Goal: Information Seeking & Learning: Learn about a topic

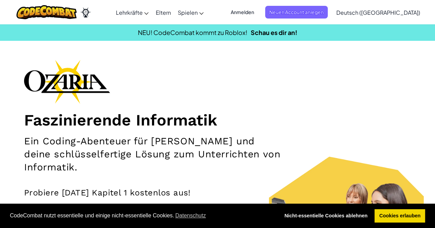
click at [284, 91] on div "Faszinierende Informatik Ein Coding-Abenteuer für [PERSON_NAME] und deine schlü…" at bounding box center [217, 160] width 386 height 200
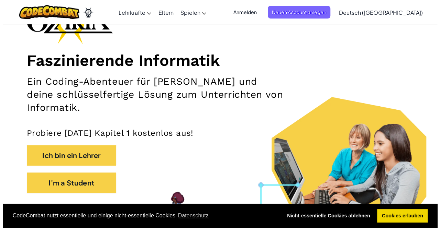
scroll to position [69, 0]
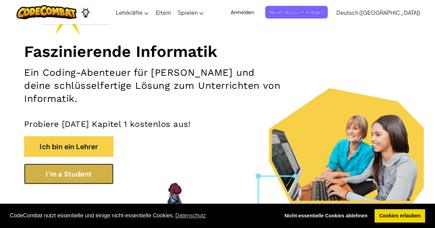
click at [94, 172] on button "I'm a Student" at bounding box center [68, 174] width 89 height 21
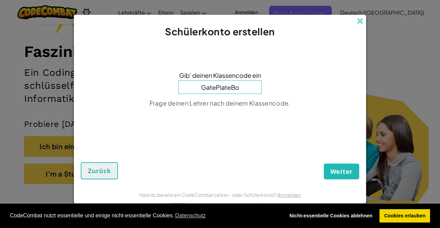
type input "GatePlateBoy"
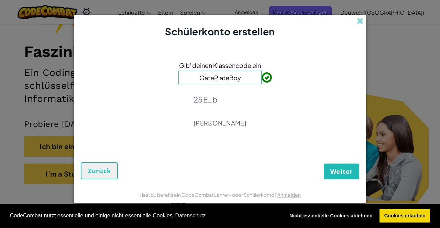
click button "Weiter" at bounding box center [341, 172] width 35 height 16
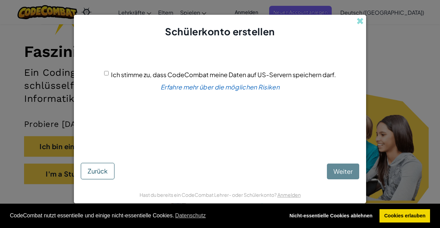
click at [104, 75] on input "Ich stimme zu, dass CodeCombat meine Daten auf US-Servern speichern darf." at bounding box center [106, 73] width 4 height 4
checkbox input "true"
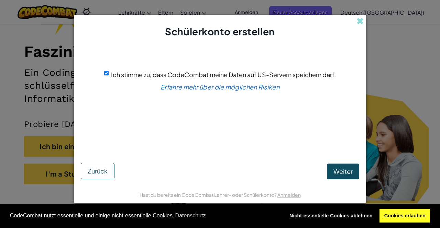
drag, startPoint x: 410, startPoint y: 219, endPoint x: 400, endPoint y: 211, distance: 12.2
click at [408, 217] on link "Cookies erlauben" at bounding box center [404, 217] width 50 height 14
click at [337, 167] on button "Weiter" at bounding box center [343, 172] width 32 height 16
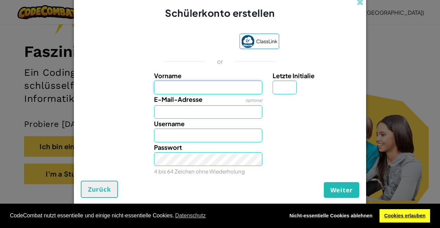
click at [410, 212] on link "Cookies erlauben" at bounding box center [404, 217] width 50 height 14
click at [400, 216] on link "Cookies erlauben" at bounding box center [404, 217] width 50 height 14
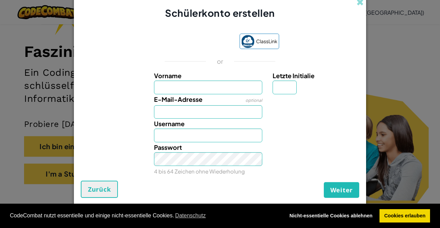
drag, startPoint x: 244, startPoint y: 100, endPoint x: 168, endPoint y: 70, distance: 81.3
click at [168, 70] on div "ClassLink or Vorname Letzte Initialie E-Mail-Adresse optional Username Passwort…" at bounding box center [220, 104] width 278 height 154
click at [254, 63] on div "or" at bounding box center [220, 61] width 133 height 8
click at [212, 89] on input "Vorname" at bounding box center [208, 88] width 109 height 14
type input "[PERSON_NAME]"
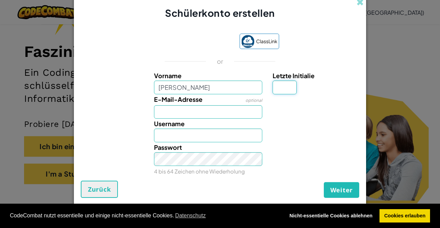
click at [285, 89] on input "Letzte Initialie" at bounding box center [284, 88] width 24 height 14
type input "[PERSON_NAME]"
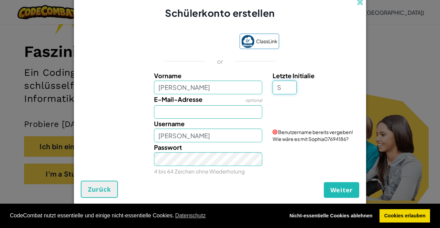
type input "S"
click at [216, 114] on input "E-Mail-Adresse" at bounding box center [208, 112] width 109 height 14
type input "SophiaS"
type input "sophia.seitler@pmstg.ch"
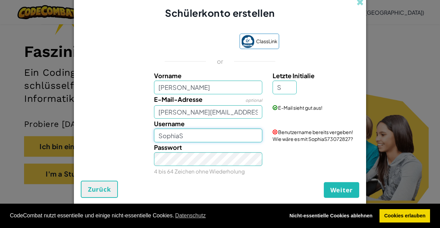
click at [194, 134] on input "SophiaS" at bounding box center [208, 136] width 109 height 14
click at [176, 136] on input "SophiaS" at bounding box center [208, 136] width 109 height 14
click at [201, 132] on input "SophiaaaS" at bounding box center [208, 136] width 109 height 14
type input "Sophia.S2025!!2009iudhfqugrf3gfuq3f3u4fq34f35ggrguuu"
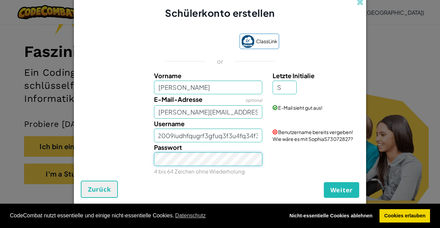
scroll to position [0, 0]
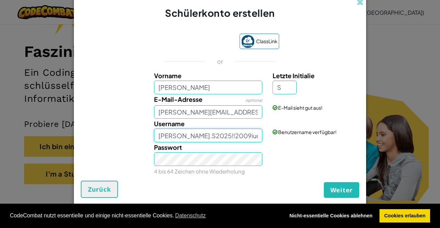
click at [246, 136] on input "Sophia.S2025!!2009iudhfqugrf3gfuq3f3u4fq34f35ggrguuu" at bounding box center [208, 136] width 109 height 14
click at [251, 132] on input "Sophia.S2025!!2009iudhfqugrf3gfuq3f3u4fq34f35ggrguuu" at bounding box center [208, 136] width 109 height 14
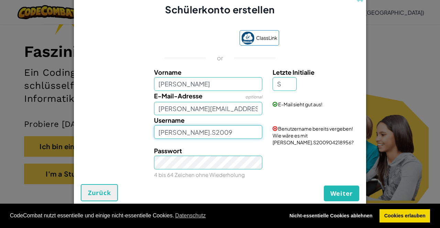
click at [226, 130] on input "Sophia.S2009" at bounding box center [208, 132] width 109 height 14
type input "Sophia.S2025"
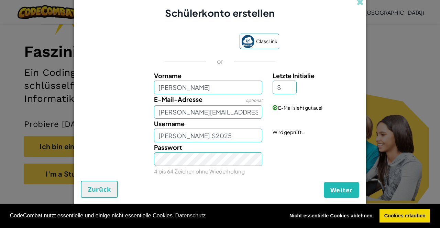
click at [230, 169] on div "Passwort 4 bis 64 Zeichen ohne Wiederholung" at bounding box center [208, 160] width 119 height 34
click at [207, 139] on input "Sophia.S2025" at bounding box center [208, 136] width 109 height 14
click at [99, 165] on div "Passwort 4 bis 64 Zeichen ohne Wiederholung" at bounding box center [219, 160] width 285 height 34
click at [341, 188] on span "Weiter" at bounding box center [341, 190] width 22 height 8
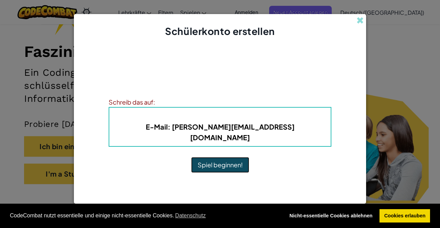
drag, startPoint x: 217, startPoint y: 159, endPoint x: 216, endPoint y: 155, distance: 3.8
click at [217, 158] on button "Spiel beginnen!" at bounding box center [220, 165] width 58 height 16
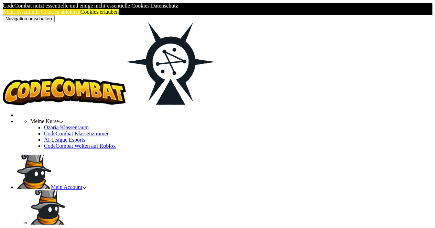
click at [119, 15] on link "Cookies erlauben" at bounding box center [99, 12] width 38 height 6
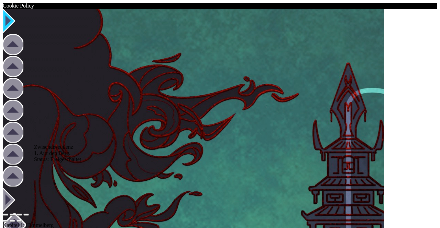
click at [15, 33] on img at bounding box center [9, 21] width 12 height 24
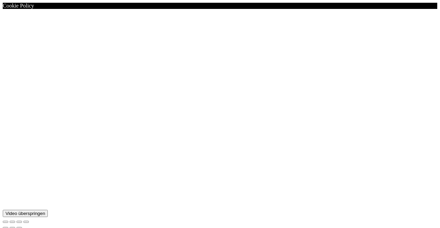
click at [48, 210] on button "Video überspringen" at bounding box center [25, 213] width 45 height 7
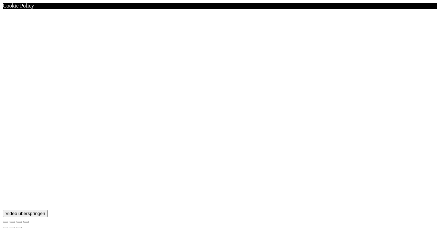
type input "[PERSON_NAME]"
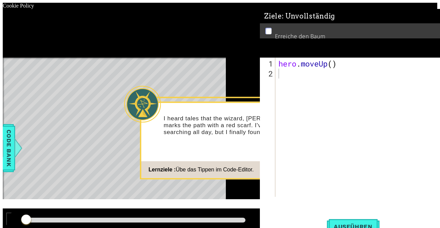
drag, startPoint x: 439, startPoint y: 116, endPoint x: 290, endPoint y: 188, distance: 165.5
click at [290, 188] on button "Start" at bounding box center [294, 187] width 39 height 11
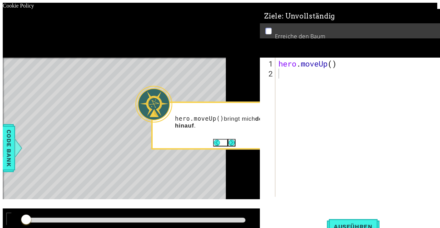
click at [228, 144] on button "Next" at bounding box center [232, 143] width 8 height 8
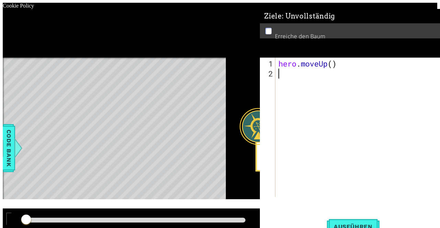
click at [336, 162] on button "Next" at bounding box center [336, 165] width 8 height 8
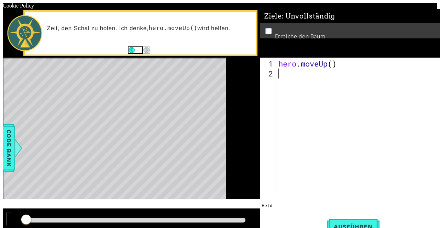
click at [317, 66] on div "hero . moveUp ( )" at bounding box center [359, 138] width 164 height 159
click at [3, 130] on div "1 ההההההההההההההההההההההההההההההההההההההההההההההההההההההההההההההההההההההההההההה…" at bounding box center [220, 119] width 434 height 220
click at [327, 224] on span "Ausführen" at bounding box center [353, 227] width 53 height 7
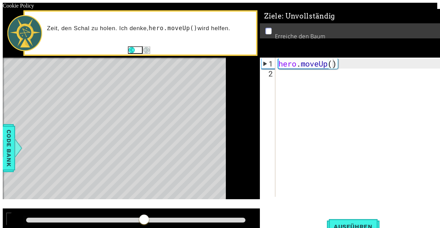
click at [260, 79] on div "hero.moveUp() 1 2 hero . moveUp ( ) ההההההההההההההההההההההההההההההההההההההההההה…" at bounding box center [350, 127] width 181 height 139
click at [9, 222] on div at bounding box center [9, 222] width 0 height 0
drag, startPoint x: 181, startPoint y: 207, endPoint x: 0, endPoint y: 226, distance: 182.4
click at [3, 226] on div "1 ההההההההההההההההההההההההההההההההההההההההההההההההההההההההההההההההההההההההההההה…" at bounding box center [220, 119] width 434 height 220
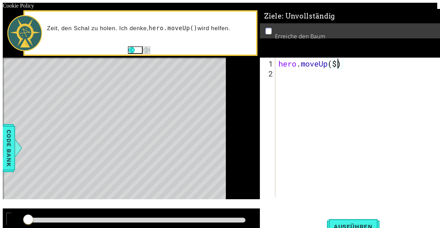
type textarea "hero.moveUp()"
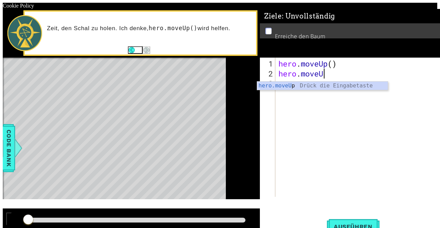
scroll to position [0, 2]
type textarea "hero.moveUp"
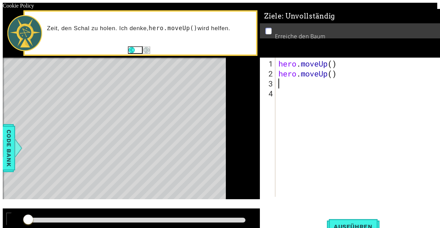
type textarea "hero.moveUp()"
drag, startPoint x: 312, startPoint y: 212, endPoint x: 311, endPoint y: 206, distance: 6.2
click at [327, 224] on span "Ausführen" at bounding box center [353, 227] width 53 height 7
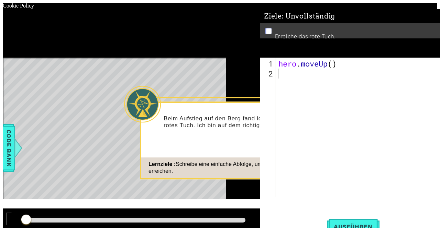
click at [297, 188] on button "Start" at bounding box center [294, 187] width 39 height 11
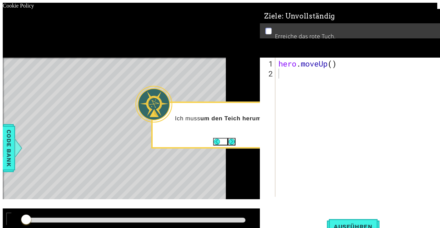
click at [228, 141] on button "Next" at bounding box center [232, 142] width 8 height 8
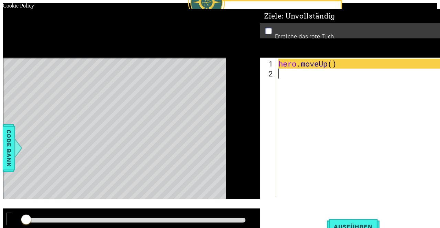
click at [280, 44] on button "Next" at bounding box center [284, 48] width 8 height 8
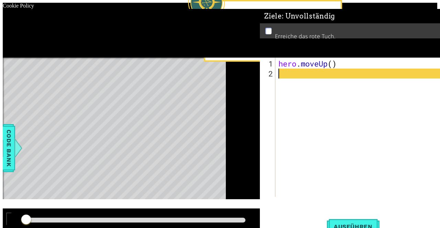
click at [284, 51] on button "Next" at bounding box center [284, 55] width 8 height 8
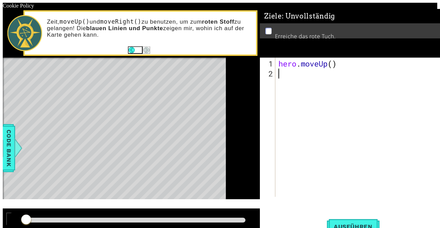
type textarea "u"
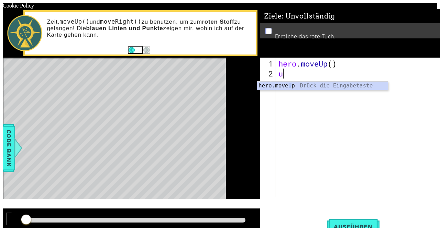
click at [295, 82] on div "hero.move U p Drück die Eingabetaste" at bounding box center [322, 94] width 131 height 25
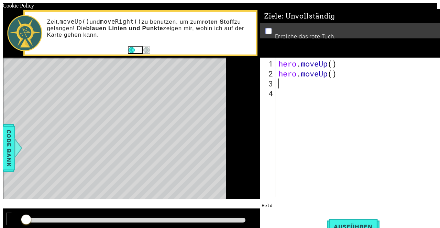
click at [312, 75] on div "hero . moveUp ( ) hero . moveUp ( )" at bounding box center [359, 138] width 164 height 159
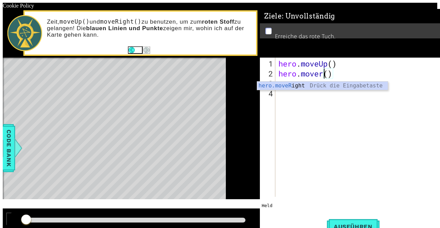
scroll to position [0, 2]
click at [347, 86] on div "hero.moveR ight Drück die Eingabetaste" at bounding box center [322, 94] width 131 height 25
type textarea "hero.moveRight"
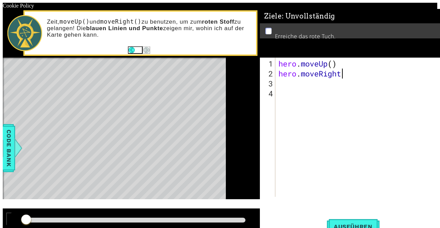
click at [288, 89] on div "hero . moveUp ( ) hero . moveRight" at bounding box center [359, 138] width 164 height 159
type textarea "u"
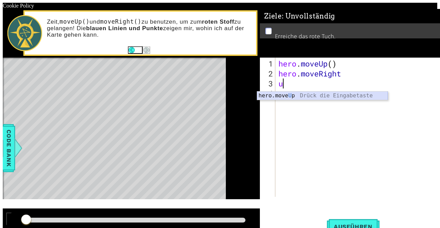
click at [335, 95] on div "hero.move U p Drück die Eingabetaste" at bounding box center [322, 104] width 131 height 25
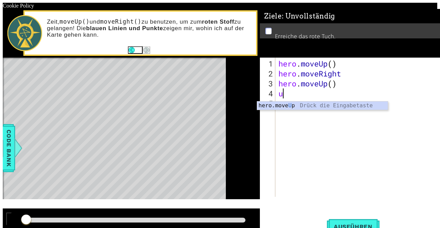
click at [295, 100] on div "hero . moveUp ( ) hero . moveRight hero . moveUp ( ) u" at bounding box center [359, 138] width 164 height 159
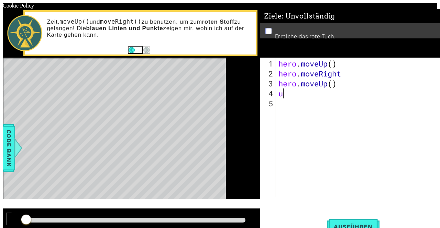
type textarea "up"
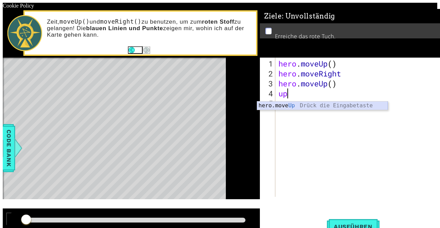
click at [298, 102] on div "hero.move Up Drück die Eingabetaste" at bounding box center [322, 114] width 131 height 25
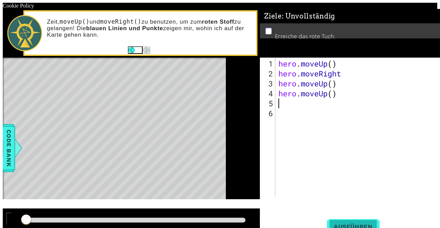
click at [327, 224] on span "Ausführen" at bounding box center [353, 227] width 53 height 7
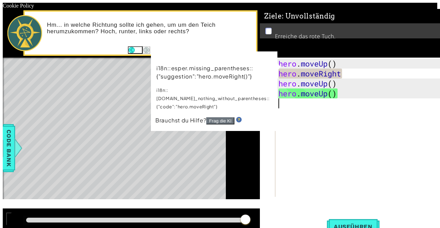
drag, startPoint x: 348, startPoint y: 83, endPoint x: 323, endPoint y: 83, distance: 25.4
click at [348, 83] on div "hero . moveUp ( ) hero . moveRight hero . moveUp ( ) hero . moveUp ( )" at bounding box center [359, 138] width 164 height 159
click at [314, 75] on div "hero . moveUp ( ) hero . moveRight hero . moveUp ( ) hero . moveUp ( )" at bounding box center [359, 138] width 164 height 159
drag, startPoint x: 329, startPoint y: 76, endPoint x: 299, endPoint y: 85, distance: 31.7
click at [305, 79] on div "hero . moveUp ( ) hero . moveRight hero . moveUp ( ) hero . moveUp ( )" at bounding box center [359, 138] width 164 height 159
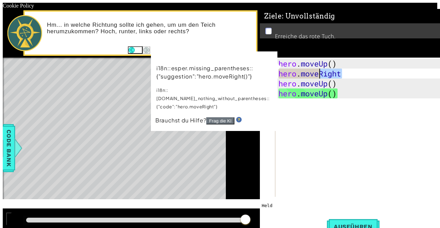
type textarea "hero.moveu"
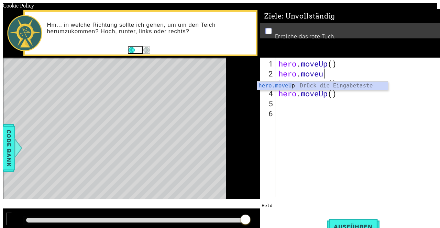
scroll to position [0, 2]
click at [305, 83] on div "hero.moveU p Drück die Eingabetaste" at bounding box center [322, 94] width 131 height 25
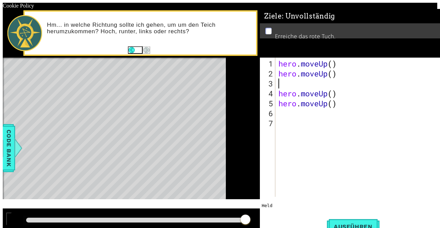
scroll to position [0, 0]
click at [327, 224] on span "Ausführen" at bounding box center [353, 227] width 53 height 7
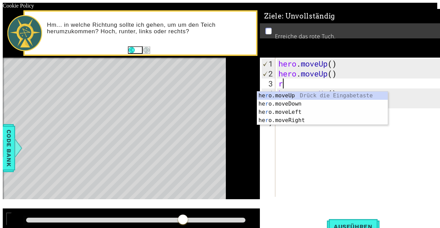
type textarea "ri"
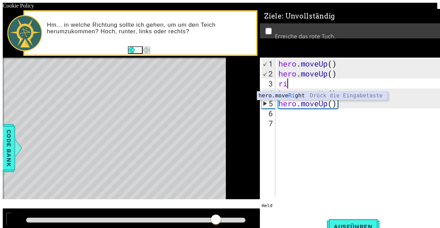
click at [307, 93] on div "hero.move Ri ght Drück die Eingabetaste" at bounding box center [322, 104] width 131 height 25
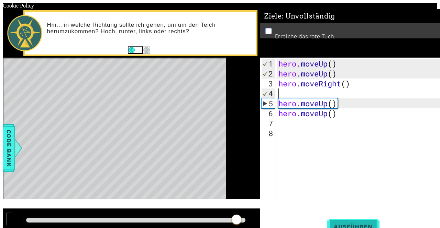
click at [327, 218] on button "Ausführen" at bounding box center [353, 227] width 53 height 18
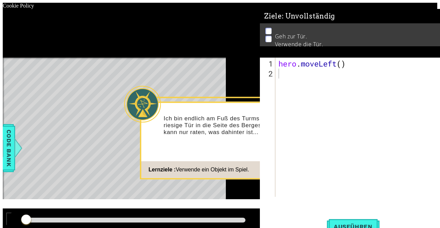
click at [284, 187] on button "Start" at bounding box center [294, 187] width 39 height 11
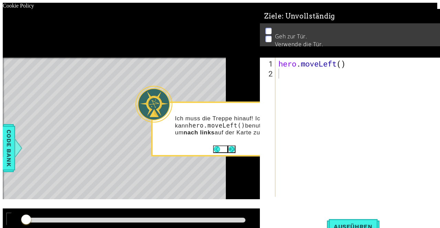
click at [232, 146] on button "Next" at bounding box center [232, 150] width 8 height 8
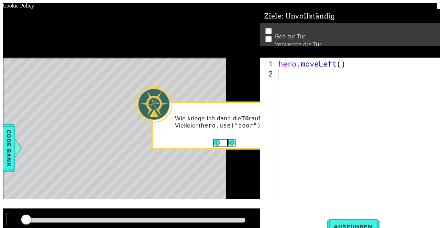
click at [229, 139] on button "Next" at bounding box center [232, 143] width 8 height 8
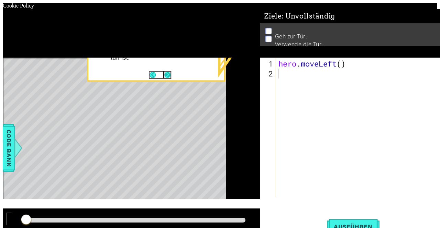
click at [167, 71] on button "Next" at bounding box center [168, 75] width 8 height 8
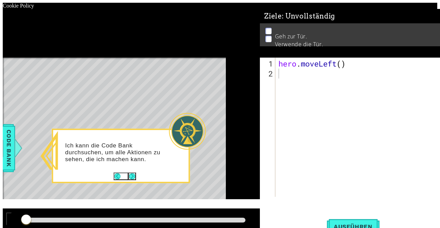
click at [136, 172] on button "Next" at bounding box center [132, 176] width 8 height 8
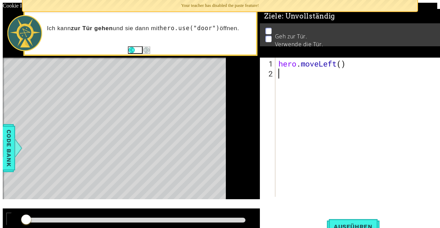
type textarea "l"
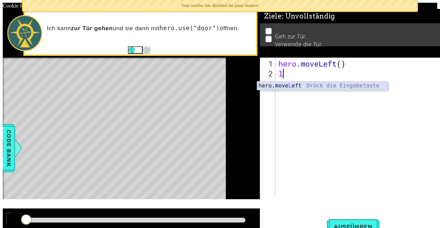
click at [302, 88] on div "hero.move L eft Drück die Eingabetaste" at bounding box center [322, 94] width 131 height 25
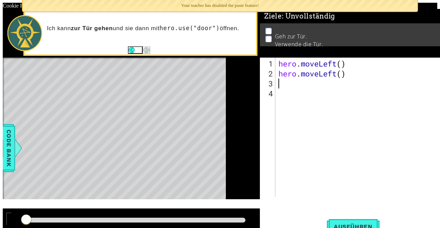
type textarea "l"
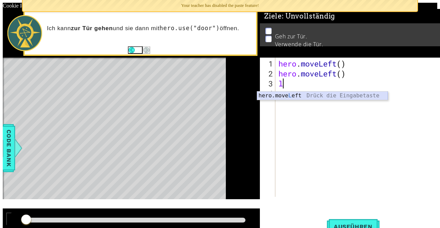
click at [304, 97] on div "hero.move L eft Drück die Eingabetaste" at bounding box center [322, 104] width 131 height 25
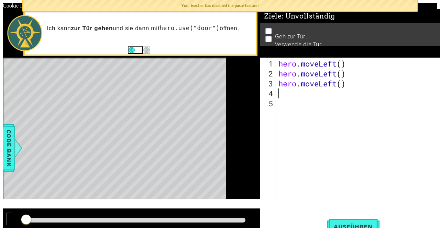
type textarea "u"
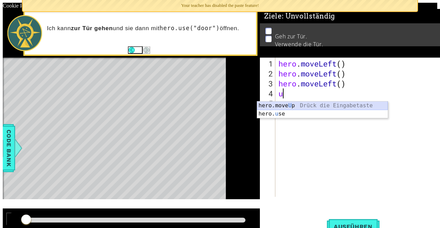
click at [306, 104] on div "hero.move U p Drück die Eingabetaste hero. u se Drück die Eingabetaste" at bounding box center [322, 118] width 131 height 33
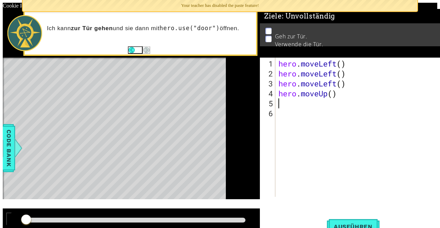
type textarea "u"
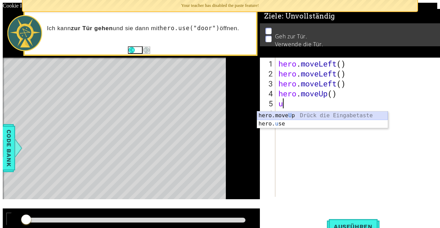
click at [304, 116] on div "hero.move U p Drück die Eingabetaste hero. u se Drück die Eingabetaste" at bounding box center [322, 128] width 131 height 33
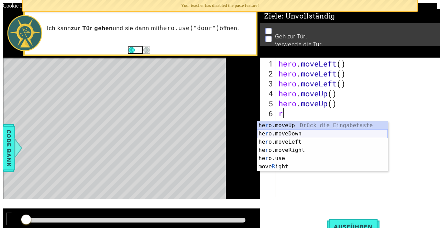
type textarea "ri"
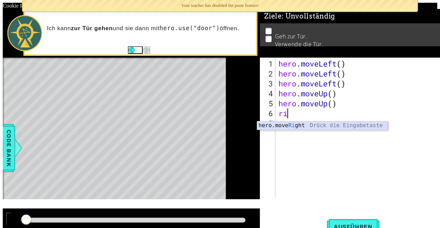
click at [310, 124] on div "hero.move Ri ght Drück die Eingabetaste" at bounding box center [322, 134] width 131 height 25
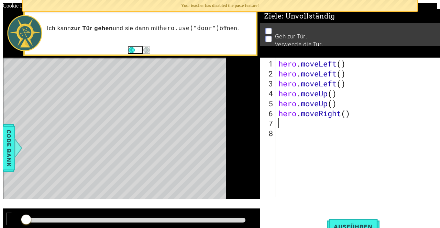
type textarea "r"
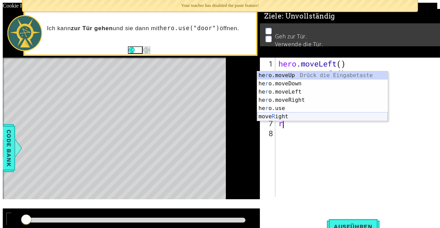
click at [295, 119] on div "he r o.moveUp Drück die Eingabetaste he r o.moveDown Drück die Eingabetaste he …" at bounding box center [322, 104] width 131 height 66
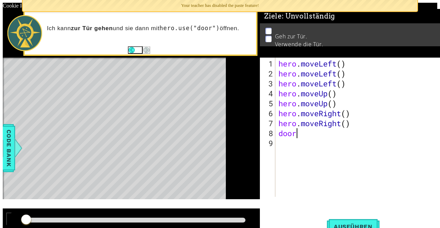
scroll to position [0, 0]
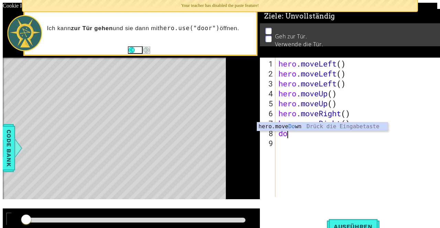
type textarea "d"
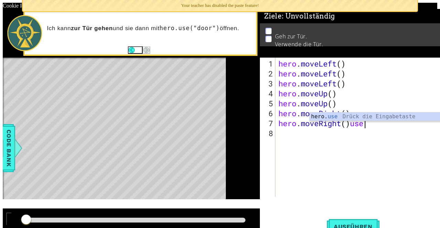
scroll to position [0, 3]
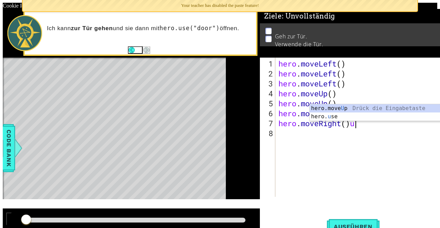
type textarea "hero.moveRight()"
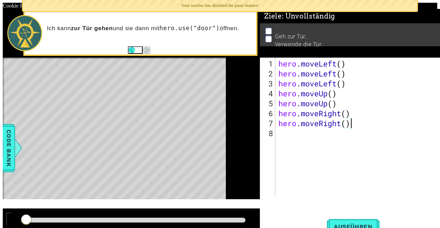
click at [322, 138] on div "hero . moveLeft ( ) hero . moveLeft ( ) hero . moveLeft ( ) hero . moveUp ( ) h…" at bounding box center [359, 138] width 164 height 159
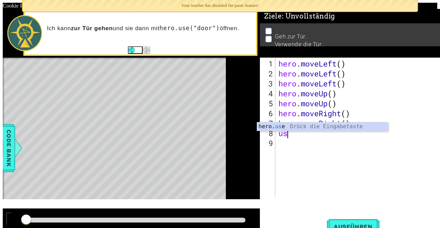
scroll to position [0, 0]
type textarea "u"
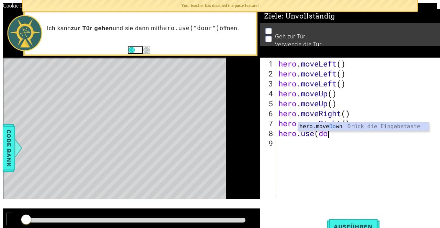
scroll to position [0, 2]
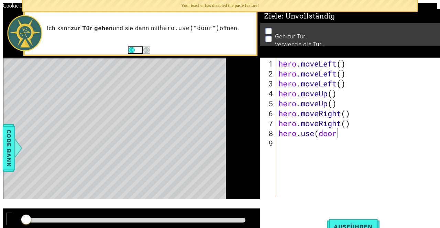
type textarea "hero.use(door)"
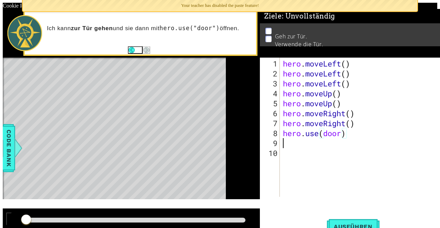
scroll to position [0, 0]
click at [335, 224] on span "Ausführen" at bounding box center [353, 227] width 53 height 7
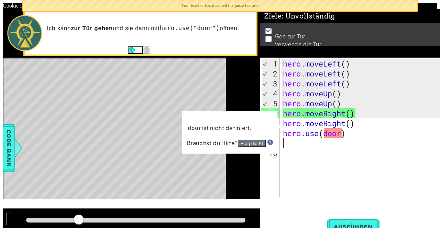
click at [9, 222] on div at bounding box center [9, 222] width 0 height 0
click at [307, 136] on div "hero . moveLeft ( ) hero . moveLeft ( ) hero . moveLeft ( ) hero . moveUp ( ) h…" at bounding box center [360, 138] width 159 height 159
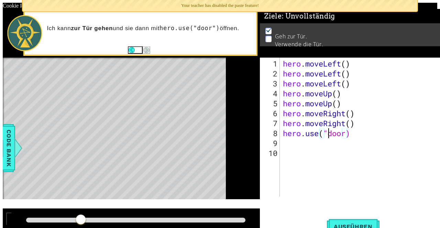
scroll to position [0, 2]
click at [328, 137] on div "hero . moveLeft ( ) hero . moveLeft ( ) hero . moveLeft ( ) hero . moveUp ( ) h…" at bounding box center [360, 138] width 159 height 159
type textarea "hero.use("door")"
click at [327, 218] on button "Ausführen" at bounding box center [353, 227] width 53 height 18
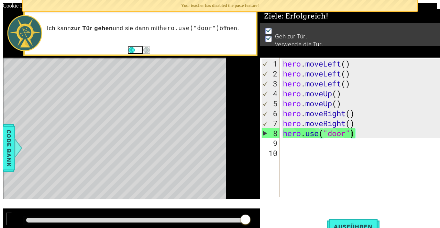
drag, startPoint x: 259, startPoint y: 145, endPoint x: 255, endPoint y: 146, distance: 3.6
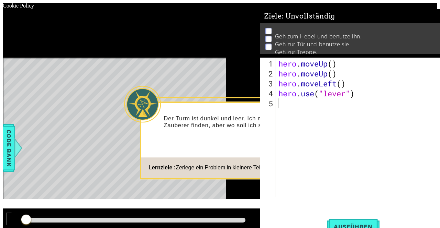
click at [287, 187] on button "Start" at bounding box center [294, 187] width 39 height 11
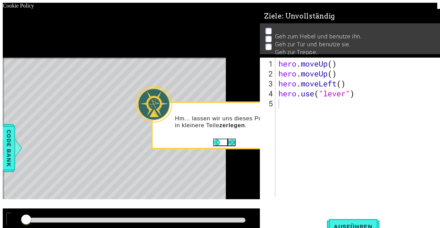
click at [228, 143] on button "Next" at bounding box center [232, 143] width 8 height 8
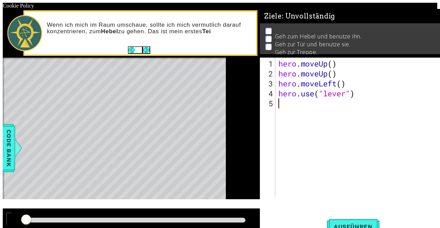
drag, startPoint x: 175, startPoint y: 44, endPoint x: 156, endPoint y: 44, distance: 18.9
click at [158, 35] on p "Wenn ich mich im Raum umschaue, sollte ich mich vermutlich darauf konzentrieren…" at bounding box center [149, 28] width 204 height 13
click at [143, 53] on button "Next" at bounding box center [147, 50] width 8 height 8
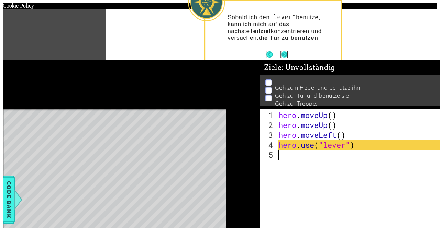
click at [283, 51] on button "Next" at bounding box center [284, 55] width 8 height 8
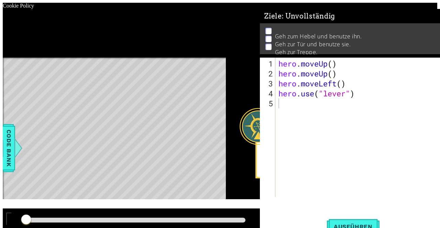
click at [341, 164] on div "Ich kann auch so oft auf den RUN Knopf drücken, wie ich will. Das schadet nicht." at bounding box center [324, 151] width 135 height 52
click at [333, 168] on button "Next" at bounding box center [336, 172] width 8 height 8
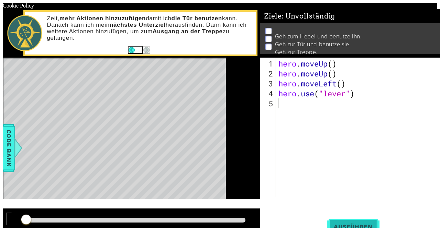
click at [327, 224] on span "Ausführen" at bounding box center [353, 227] width 53 height 7
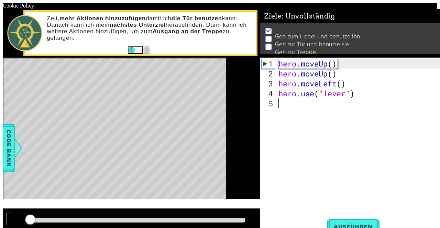
scroll to position [4, 0]
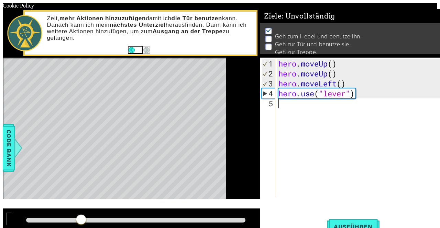
drag, startPoint x: 54, startPoint y: 206, endPoint x: 89, endPoint y: 204, distance: 35.1
click at [87, 214] on div at bounding box center [81, 220] width 12 height 12
click at [9, 222] on div at bounding box center [9, 222] width 0 height 0
type textarea "r"
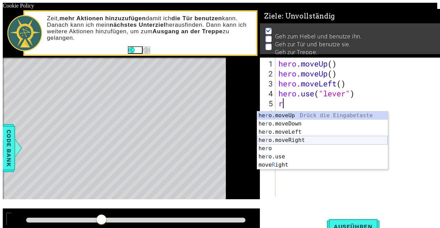
click at [299, 137] on div "he r o.moveUp Drück die Eingabetaste he r o.moveDown Drück die Eingabetaste he …" at bounding box center [322, 149] width 131 height 74
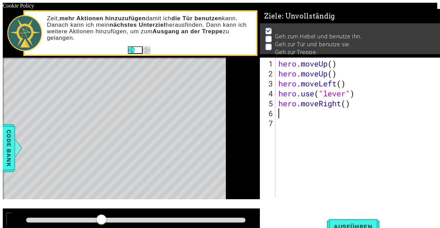
type textarea "r"
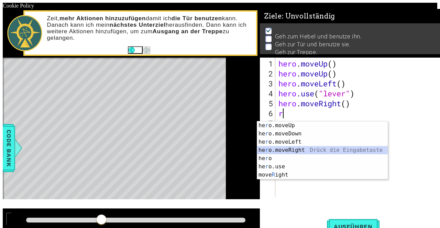
click at [298, 151] on div "he r o.moveUp Drück die Eingabetaste he r o.moveDown Drück die Eingabetaste he …" at bounding box center [322, 159] width 131 height 74
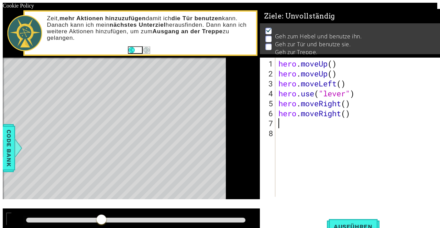
type textarea "r"
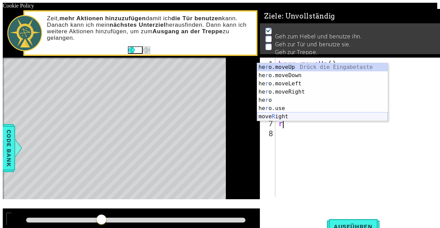
click at [292, 119] on div "he r o.moveUp Drück die Eingabetaste he r o.moveDown Drück die Eingabetaste he …" at bounding box center [322, 100] width 131 height 74
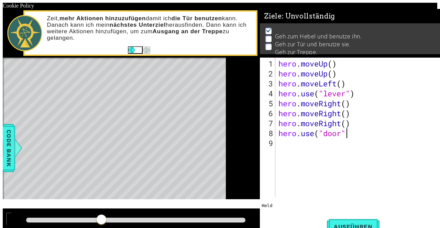
scroll to position [0, 3]
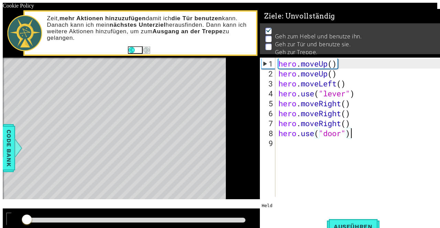
drag, startPoint x: 105, startPoint y: 207, endPoint x: 29, endPoint y: 212, distance: 75.7
click at [31, 211] on div at bounding box center [131, 223] width 257 height 29
type textarea "hero.use("door")"
click at [328, 224] on span "Ausführen" at bounding box center [353, 227] width 53 height 7
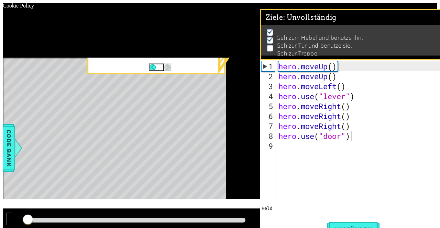
scroll to position [4, 0]
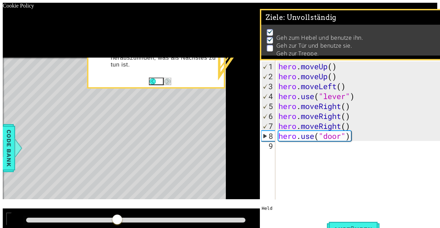
scroll to position [11, 0]
click at [92, 31] on div at bounding box center [89, 29] width 37 height 37
drag, startPoint x: 318, startPoint y: 139, endPoint x: 315, endPoint y: 135, distance: 5.4
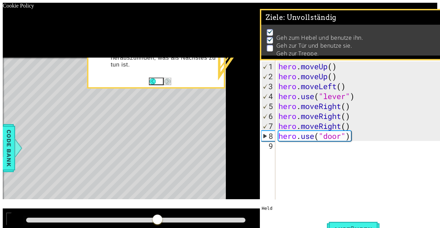
click at [265, 36] on ul "Geh zum Hebel und benutze ihn. Geh zur Tür und benutze sie. Geh zur [GEOGRAPHIC…" at bounding box center [356, 41] width 183 height 24
click at [267, 36] on img at bounding box center [270, 38] width 7 height 5
click at [267, 45] on p at bounding box center [270, 48] width 6 height 7
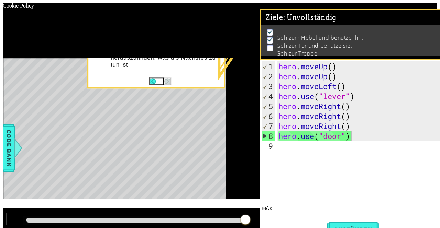
click at [149, 78] on button "Back" at bounding box center [156, 82] width 15 height 8
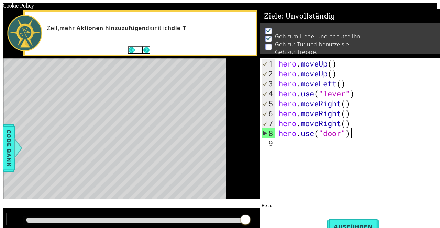
click at [143, 54] on button "Next" at bounding box center [147, 50] width 8 height 8
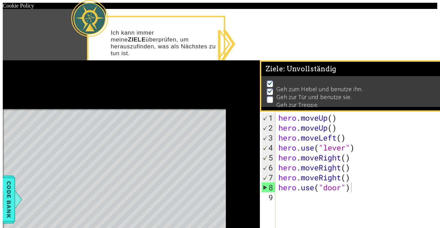
scroll to position [11, 0]
click at [14, 177] on span "Code Bank" at bounding box center [8, 200] width 11 height 46
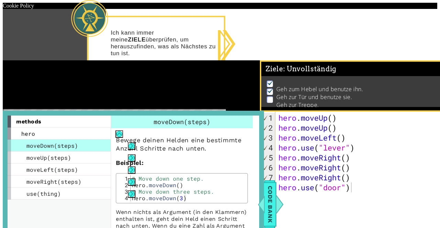
drag, startPoint x: 284, startPoint y: 147, endPoint x: 279, endPoint y: 141, distance: 7.5
click at [276, 181] on div "Code Bank" at bounding box center [270, 205] width 12 height 48
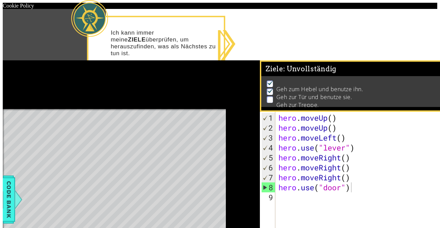
click at [359, 96] on li "Geh zur Treppe." at bounding box center [357, 100] width 181 height 8
drag, startPoint x: 291, startPoint y: 41, endPoint x: 283, endPoint y: 43, distance: 8.2
click at [283, 101] on p "Geh zur Treppe." at bounding box center [297, 105] width 43 height 8
drag, startPoint x: 255, startPoint y: 96, endPoint x: 260, endPoint y: 91, distance: 7.6
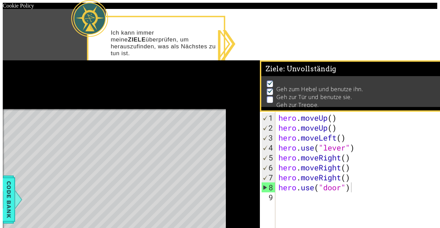
click at [255, 96] on icon at bounding box center [223, 123] width 440 height 228
drag, startPoint x: 260, startPoint y: 91, endPoint x: 271, endPoint y: 91, distance: 11.0
click at [262, 90] on icon at bounding box center [223, 123] width 440 height 228
click at [155, 66] on button "Back" at bounding box center [156, 70] width 15 height 8
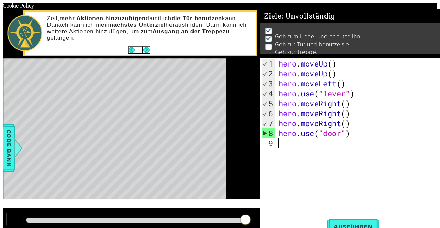
click at [306, 149] on div "hero . moveUp ( ) hero . moveUp ( ) hero . moveLeft ( ) hero . use ( "lever" ) …" at bounding box center [359, 138] width 164 height 159
type textarea "u"
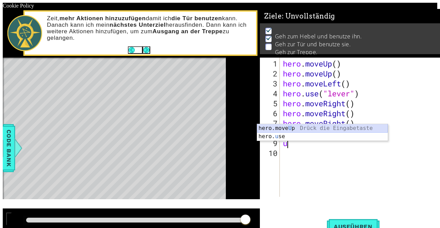
click at [330, 126] on div "hero.move U p Drück die Eingabetaste hero. u se Drück die Eingabetaste" at bounding box center [322, 140] width 131 height 33
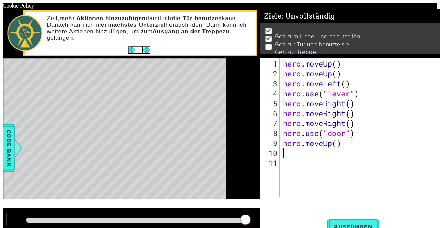
type textarea "u"
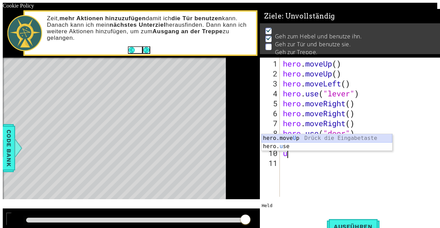
click at [293, 138] on div "hero.move U p Drück die Eingabetaste hero. u se Drück die Eingabetaste" at bounding box center [326, 150] width 131 height 33
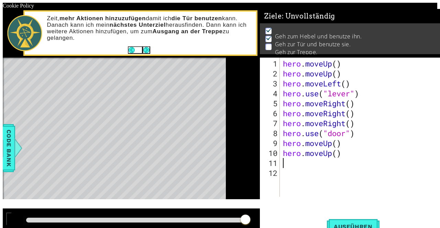
type textarea "l"
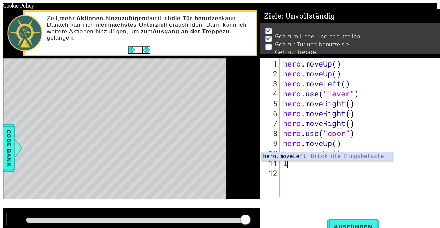
click at [292, 155] on div "hero.move L eft Drück die Eingabetaste" at bounding box center [326, 165] width 131 height 25
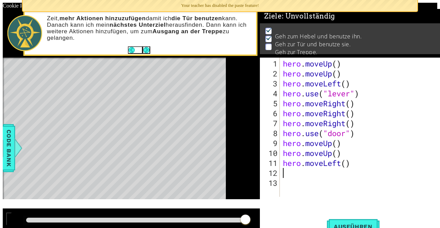
type textarea "l"
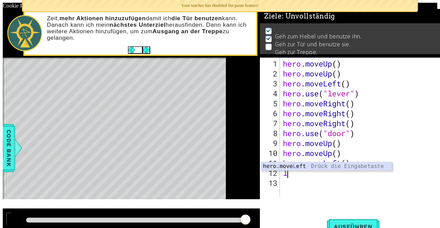
click at [291, 165] on div "hero.move L eft Drück die Eingabetaste" at bounding box center [326, 174] width 131 height 25
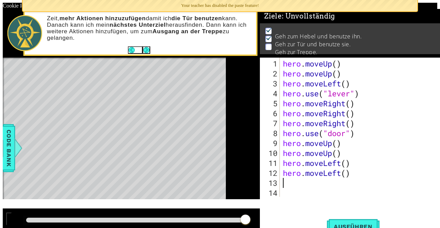
type textarea "l"
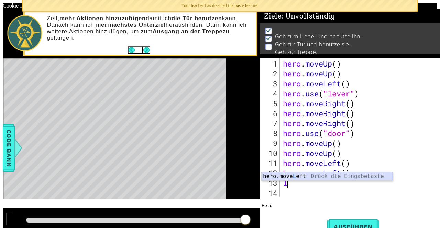
click at [292, 175] on div "hero.move L eft Drück die Eingabetaste" at bounding box center [326, 184] width 131 height 25
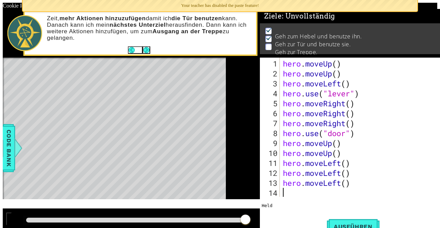
scroll to position [10, 0]
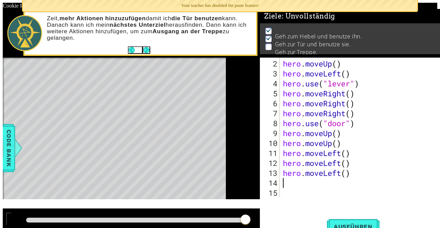
type textarea "i"
type textarea "u"
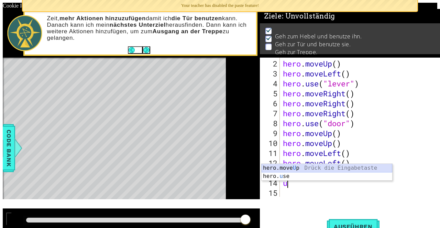
click at [292, 166] on div "hero.move U p Drück die Eingabetaste hero. u se Drück die Eingabetaste" at bounding box center [326, 180] width 131 height 33
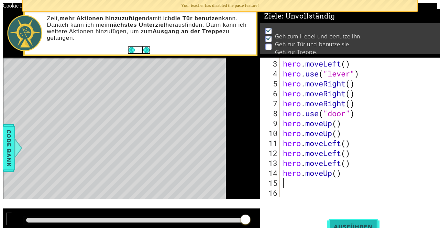
click at [327, 224] on span "Ausführen" at bounding box center [353, 227] width 53 height 7
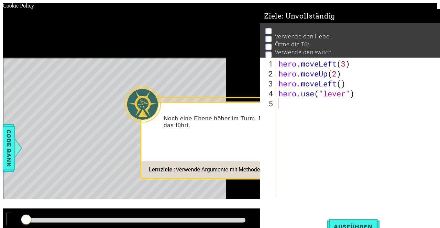
click at [284, 186] on button "Start" at bounding box center [294, 187] width 39 height 11
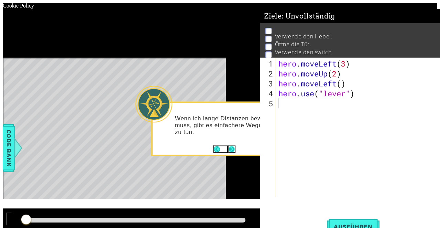
click at [231, 146] on button "Next" at bounding box center [232, 150] width 8 height 8
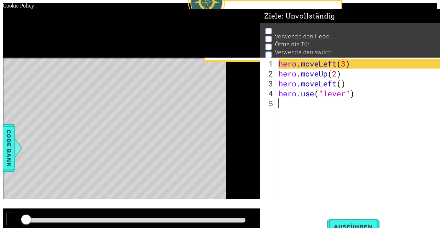
click at [285, 51] on button "Next" at bounding box center [284, 55] width 8 height 8
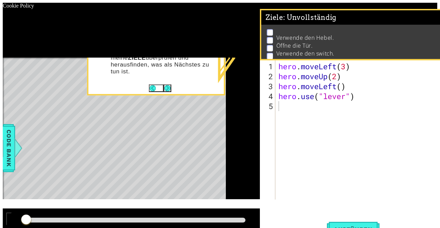
drag, startPoint x: 164, startPoint y: 72, endPoint x: 160, endPoint y: 75, distance: 4.0
click at [163, 85] on button "Next" at bounding box center [167, 89] width 8 height 8
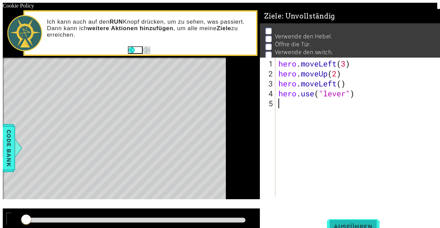
click at [330, 224] on span "Ausführen" at bounding box center [353, 227] width 53 height 7
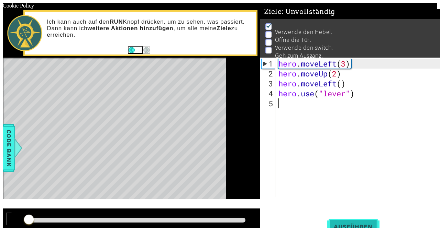
scroll to position [9, 0]
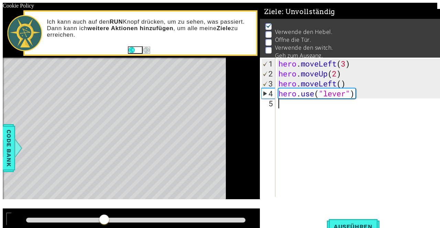
click at [9, 222] on div at bounding box center [9, 222] width 0 height 0
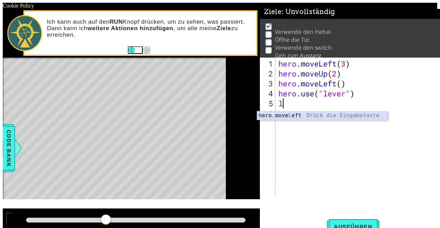
click at [295, 116] on div "hero.move L eft Drück die Eingabetaste" at bounding box center [322, 124] width 131 height 25
type textarea "hero.moveLeft(1)"
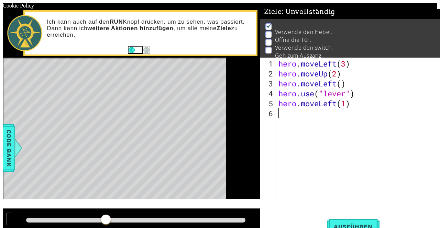
click at [302, 117] on div "hero . moveLeft ( 3 ) hero . moveUp ( 2 ) hero . moveLeft ( ) hero . use ( "lev…" at bounding box center [359, 138] width 164 height 159
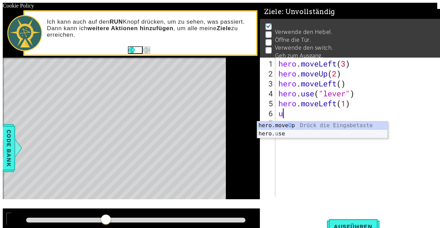
click at [314, 136] on div "hero.move U p Drück die Eingabetaste hero. u se Drück die Eingabetaste" at bounding box center [322, 138] width 131 height 33
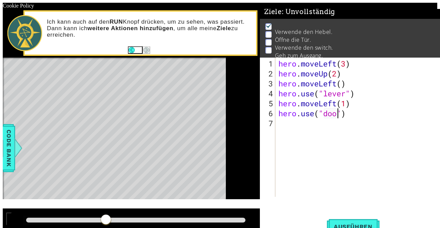
type textarea "hero.use("door")"
click at [304, 126] on div "hero . moveLeft ( 3 ) hero . moveUp ( 2 ) hero . moveLeft ( ) hero . use ( "lev…" at bounding box center [359, 138] width 164 height 159
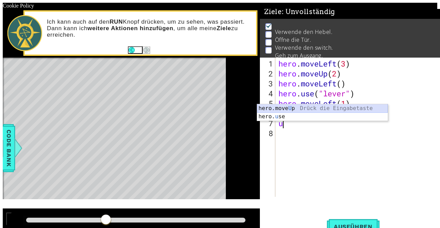
click at [273, 109] on div "hero.move U p Drück die Eingabetaste hero. u se Drück die Eingabetaste" at bounding box center [322, 120] width 131 height 33
type textarea "hero.moveUp(1)"
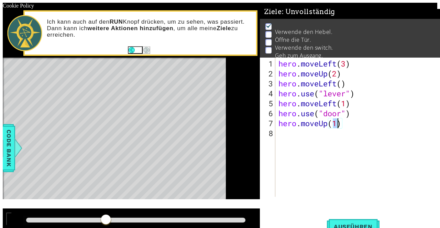
click at [295, 136] on div "hero . moveLeft ( 3 ) hero . moveUp ( 2 ) hero . moveLeft ( ) hero . use ( "lev…" at bounding box center [359, 138] width 164 height 159
drag, startPoint x: 149, startPoint y: 113, endPoint x: 122, endPoint y: 113, distance: 27.1
click at [122, 113] on div "Level Map" at bounding box center [161, 159] width 317 height 202
click at [335, 224] on span "Ausführen" at bounding box center [353, 227] width 53 height 7
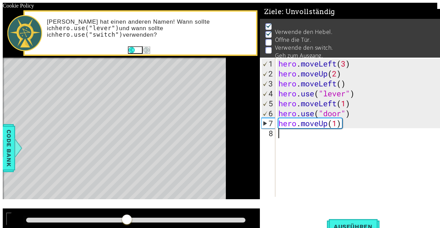
click at [9, 222] on div at bounding box center [9, 222] width 0 height 0
click at [319, 127] on div "hero . moveLeft ( 3 ) hero . moveUp ( 2 ) hero . moveLeft ( ) hero . use ( "lev…" at bounding box center [359, 138] width 164 height 159
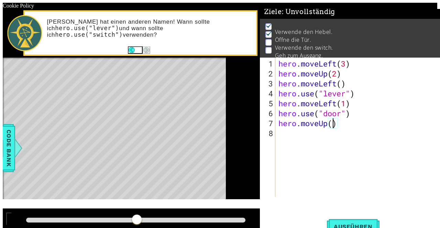
type textarea "hero.moveUp(2)"
click at [314, 138] on div "hero . moveLeft ( 3 ) hero . moveUp ( 2 ) hero . moveLeft ( ) hero . use ( "lev…" at bounding box center [359, 138] width 164 height 159
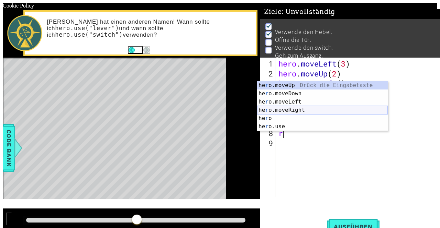
click at [306, 110] on div "he r o.moveUp Drück die Eingabetaste he r o.moveDown Drück die Eingabetaste he …" at bounding box center [322, 114] width 131 height 66
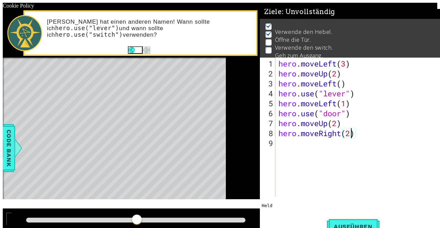
type textarea "hero.moveRight(2)"
click at [277, 148] on div "hero . moveLeft ( 3 ) hero . moveUp ( 2 ) hero . moveLeft ( ) hero . use ( "lev…" at bounding box center [359, 138] width 164 height 159
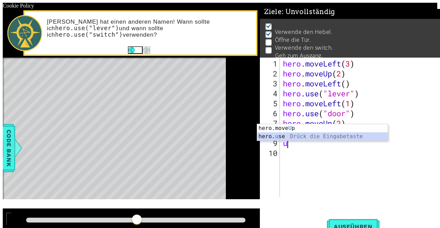
click at [295, 136] on div "hero.move U p Drück die Eingabetaste hero. u se Drück die Eingabetaste" at bounding box center [322, 140] width 131 height 33
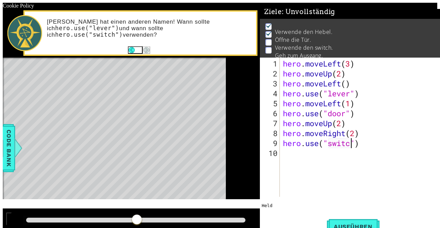
scroll to position [0, 3]
type textarea "hero.use("switch")"
click at [333, 156] on div "hero . moveLeft ( 3 ) hero . moveUp ( 2 ) hero . moveLeft ( ) hero . use ( "lev…" at bounding box center [360, 138] width 159 height 159
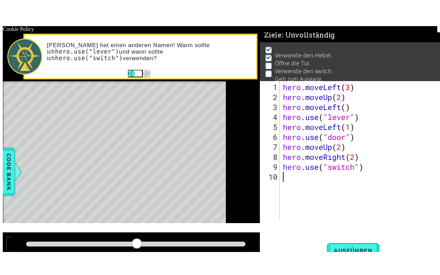
scroll to position [0, 0]
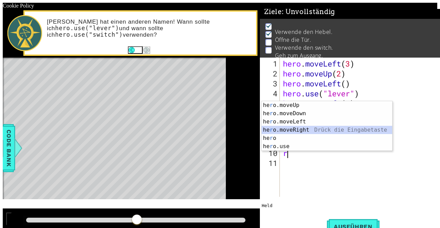
click at [310, 130] on div "he r o.moveUp Drück die Eingabetaste he r o.moveDown Drück die Eingabetaste he …" at bounding box center [326, 134] width 131 height 66
type textarea "hero.moveRight(1)"
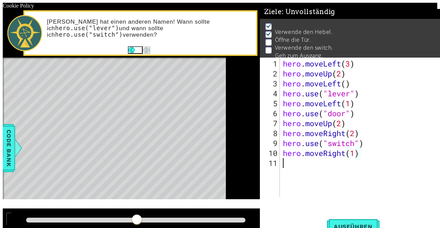
click at [322, 166] on div "hero . moveLeft ( 3 ) hero . moveUp ( 2 ) hero . moveLeft ( ) hero . use ( "lev…" at bounding box center [360, 138] width 159 height 159
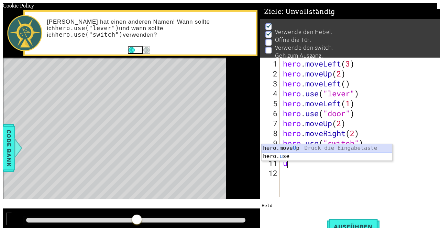
click at [321, 150] on div "hero.move U p Drück die Eingabetaste hero. u se Drück die Eingabetaste" at bounding box center [326, 160] width 131 height 33
type textarea "hero.moveUp(1)"
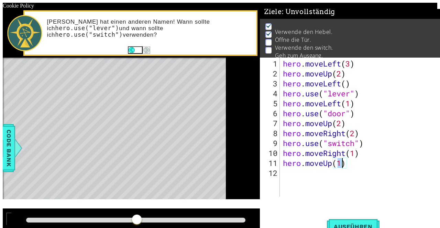
click at [333, 178] on div "hero . moveLeft ( 3 ) hero . moveUp ( 2 ) hero . moveLeft ( ) hero . use ( "lev…" at bounding box center [360, 138] width 159 height 159
click at [338, 224] on span "Ausführen" at bounding box center [353, 227] width 53 height 7
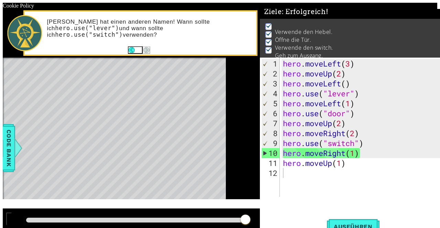
drag, startPoint x: 63, startPoint y: 203, endPoint x: 233, endPoint y: 225, distance: 171.8
click at [230, 226] on body "Cookie Policy CodeCombat nutzt essentielle und einige nicht-essentielle Cookies…" at bounding box center [220, 117] width 434 height 228
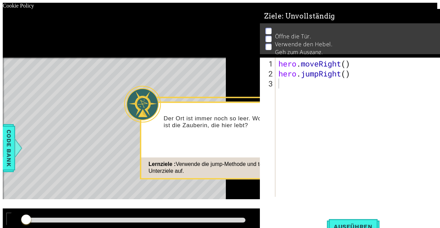
drag, startPoint x: 362, startPoint y: 141, endPoint x: 366, endPoint y: 135, distance: 7.4
drag, startPoint x: 366, startPoint y: 135, endPoint x: 381, endPoint y: 169, distance: 37.4
click at [293, 189] on button "Start" at bounding box center [294, 187] width 39 height 11
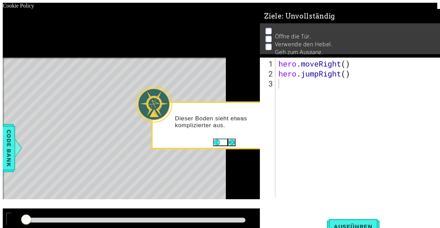
click at [235, 144] on button "Next" at bounding box center [232, 143] width 8 height 8
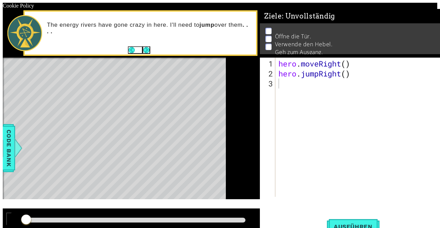
click at [15, 220] on button "Browser maximieren" at bounding box center [12, 221] width 5 height 2
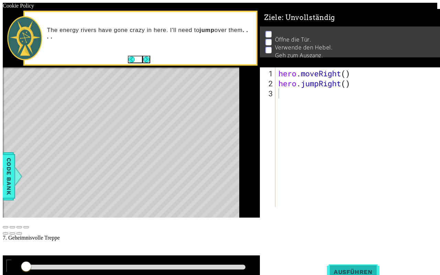
click at [327, 228] on span "Ausführen" at bounding box center [353, 271] width 53 height 7
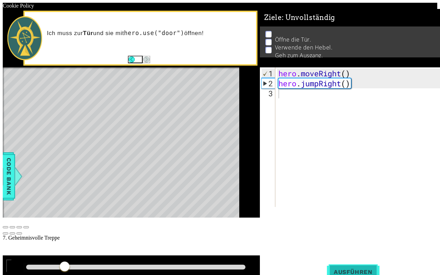
click at [327, 228] on span "Ausführen" at bounding box center [353, 271] width 53 height 7
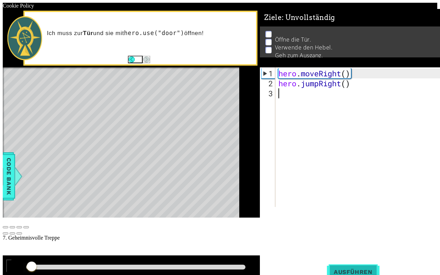
click at [327, 228] on span "Ausführen" at bounding box center [353, 271] width 53 height 7
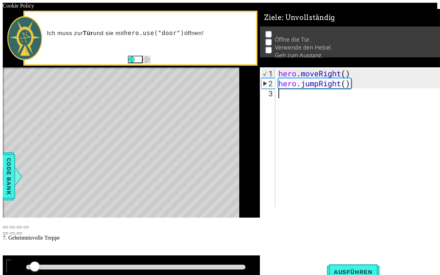
click at [9, 228] on div at bounding box center [9, 269] width 0 height 0
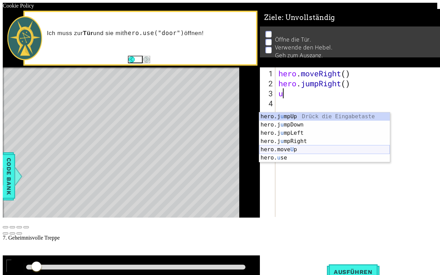
click at [298, 148] on div "hero.j u mpUp Drück die Eingabetaste hero.j u mpDown Drück die Eingabetaste her…" at bounding box center [324, 145] width 131 height 66
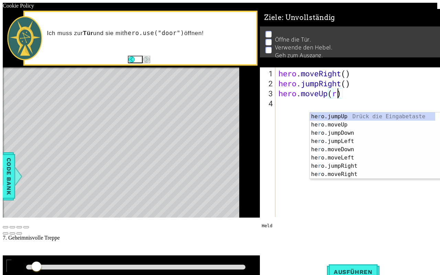
scroll to position [0, 2]
type textarea "hero.moveUp()"
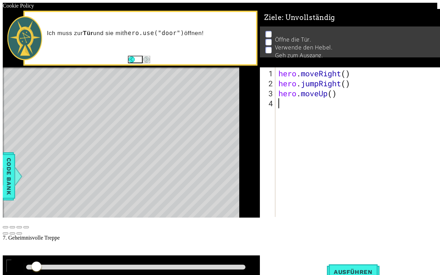
click at [329, 124] on div "hero . moveRight ( ) hero . jumpRight ( ) hero . moveUp ( )" at bounding box center [359, 152] width 164 height 169
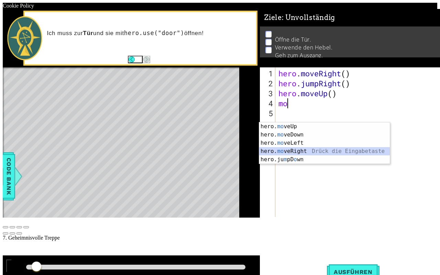
click at [305, 148] on div "hero. mo veUp Drück die Eingabetaste hero. mo veDown Drück die Eingabetaste her…" at bounding box center [324, 151] width 131 height 58
type textarea "hero.moveRight(1)"
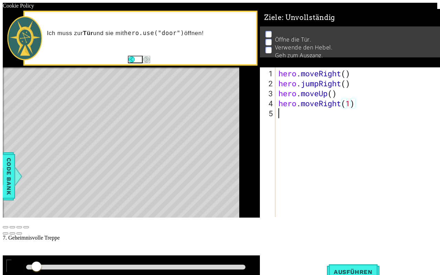
click at [316, 129] on div "hero . moveRight ( ) hero . jumpRight ( ) hero . moveUp ( ) hero . moveRight ( …" at bounding box center [359, 152] width 164 height 169
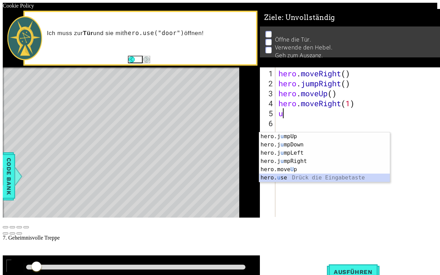
click at [300, 180] on div "hero.j u mpUp Drück die Eingabetaste hero.j u mpDown Drück die Eingabetaste her…" at bounding box center [324, 165] width 131 height 66
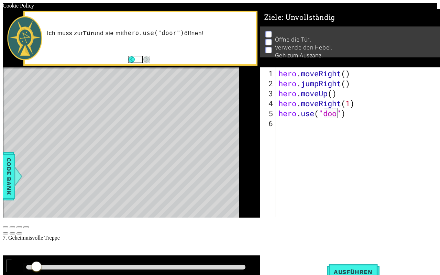
type textarea "hero.use("door")"
drag, startPoint x: 317, startPoint y: 138, endPoint x: 312, endPoint y: 142, distance: 6.2
click at [316, 139] on div "hero . moveRight ( ) hero . jumpRight ( ) hero . moveUp ( ) hero . moveRight ( …" at bounding box center [359, 152] width 164 height 169
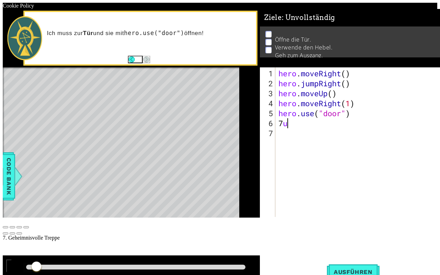
type textarea "7"
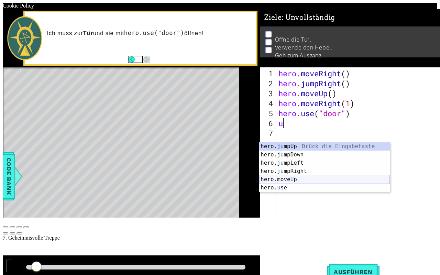
click at [307, 179] on div "hero.j u mpUp Drück die Eingabetaste hero.j u mpDown Drück die Eingabetaste her…" at bounding box center [324, 175] width 131 height 66
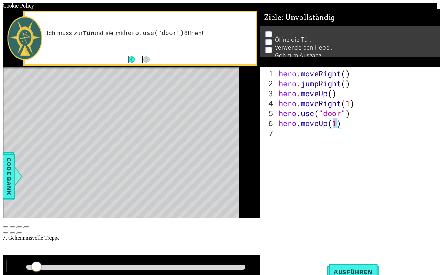
type textarea "hero.moveUp(2)"
click at [321, 155] on div "hero . moveRight ( ) hero . jumpRight ( ) hero . moveUp ( ) hero . moveRight ( …" at bounding box center [359, 152] width 164 height 169
click at [327, 228] on span "Ausführen" at bounding box center [353, 271] width 53 height 7
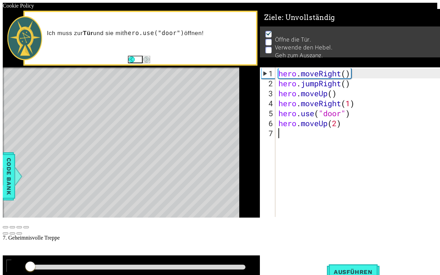
scroll to position [4, 0]
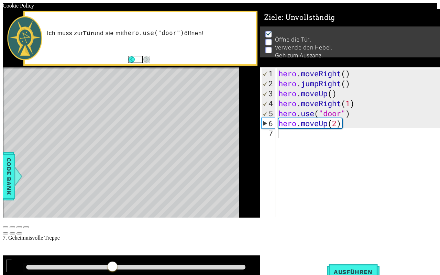
click at [9, 228] on div at bounding box center [9, 269] width 0 height 0
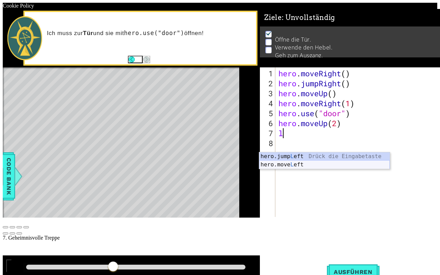
click at [307, 163] on div "hero.jump L eft Drück die Eingabetaste hero.move L eft Drück die Eingabetaste" at bounding box center [324, 168] width 131 height 33
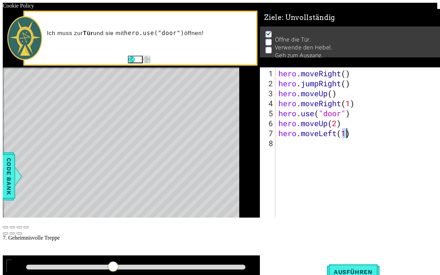
type textarea "hero.moveLeft(1)"
click at [308, 162] on div "hero . moveRight ( ) hero . jumpRight ( ) hero . moveUp ( ) hero . moveRight ( …" at bounding box center [359, 152] width 164 height 169
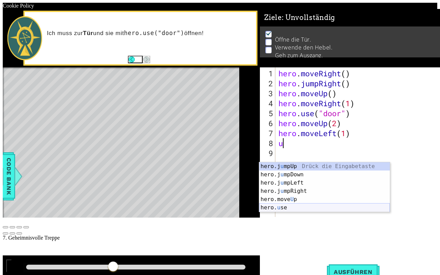
click at [301, 208] on div "hero.j u mpUp Drück die Eingabetaste hero.j u mpDown Drück die Eingabetaste her…" at bounding box center [324, 195] width 131 height 66
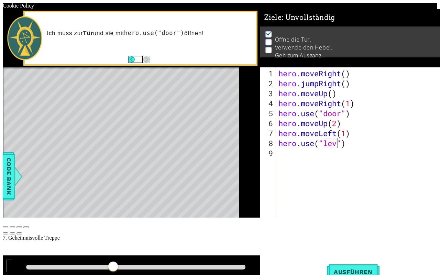
scroll to position [0, 3]
type textarea "hero.use("lever")"
click at [329, 168] on div "hero . moveRight ( ) hero . jumpRight ( ) hero . moveUp ( ) hero . moveRight ( …" at bounding box center [359, 152] width 164 height 169
click at [331, 228] on span "Ausführen" at bounding box center [353, 271] width 53 height 7
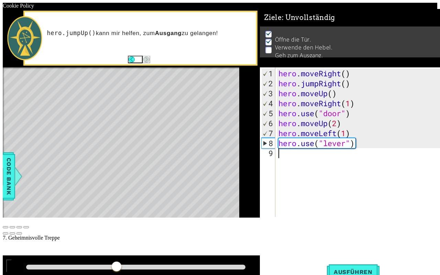
drag, startPoint x: 47, startPoint y: 235, endPoint x: 111, endPoint y: 230, distance: 64.0
click at [111, 228] on div at bounding box center [131, 269] width 257 height 29
click at [12, 228] on button at bounding box center [8, 265] width 5 height 13
click at [285, 175] on div "hero . moveRight ( ) hero . jumpRight ( ) hero . moveUp ( ) hero . moveRight ( …" at bounding box center [359, 152] width 164 height 169
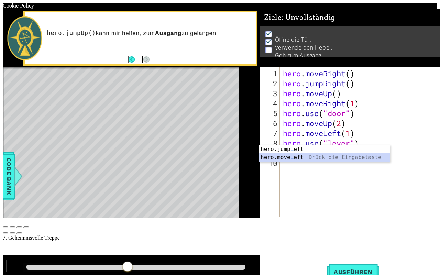
click at [290, 158] on div "hero.jump L eft Drück die Eingabetaste hero.move L eft Drück die Eingabetaste" at bounding box center [324, 161] width 131 height 33
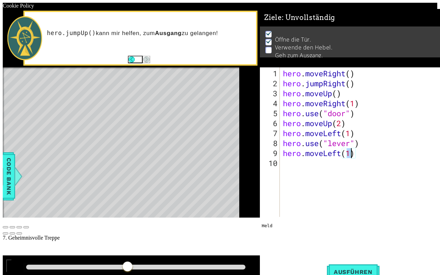
type textarea "hero.moveLeft(2)"
click at [325, 182] on div "hero . moveRight ( ) hero . jumpRight ( ) hero . moveUp ( ) hero . moveRight ( …" at bounding box center [360, 152] width 159 height 169
type textarea "j"
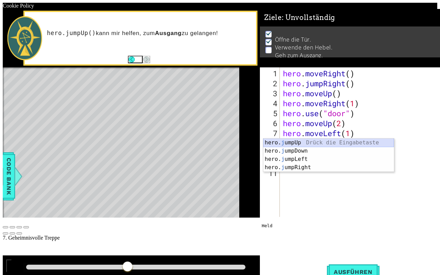
click at [321, 144] on div "hero. j umpUp Drück die Eingabetaste hero. j umpDown Drück die Eingabetaste her…" at bounding box center [328, 162] width 131 height 49
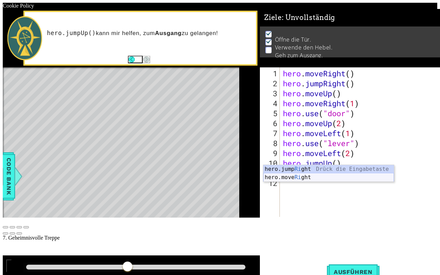
click at [321, 178] on div "hero.jump Ri ght Drück die Eingabetaste hero.move Ri ght Drück die Eingabetaste" at bounding box center [328, 181] width 131 height 33
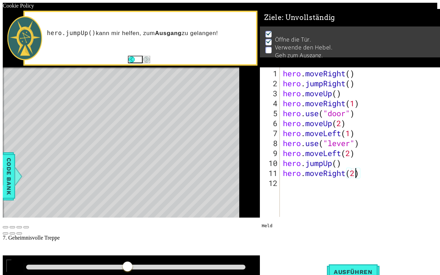
scroll to position [0, 3]
type textarea "hero.moveRight(2)"
click at [327, 228] on span "Ausführen" at bounding box center [353, 271] width 53 height 7
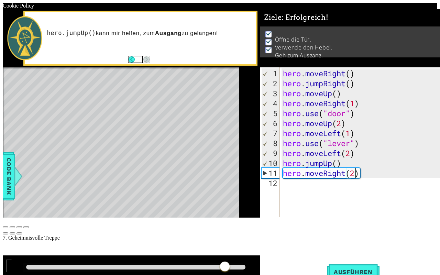
drag, startPoint x: 114, startPoint y: 236, endPoint x: 216, endPoint y: 245, distance: 102.1
click at [215, 228] on div at bounding box center [131, 269] width 257 height 29
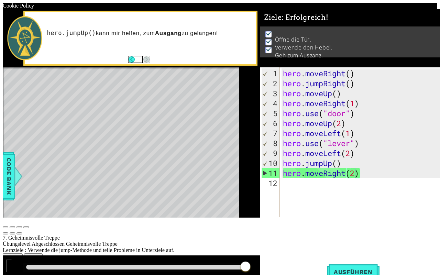
click at [43, 228] on button "Weiter" at bounding box center [33, 256] width 19 height 7
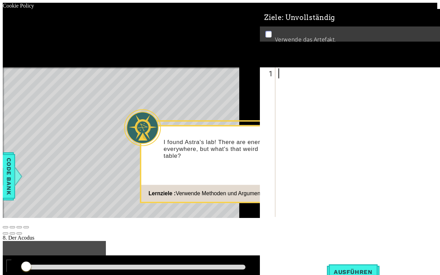
click at [299, 211] on button "Start" at bounding box center [294, 210] width 39 height 11
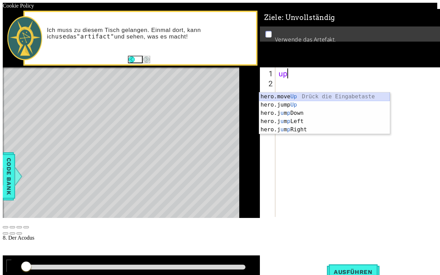
click at [308, 94] on div "hero.move Up Drück die Eingabetaste hero.jump Up Drück die Eingabetaste hero.j …" at bounding box center [324, 121] width 131 height 58
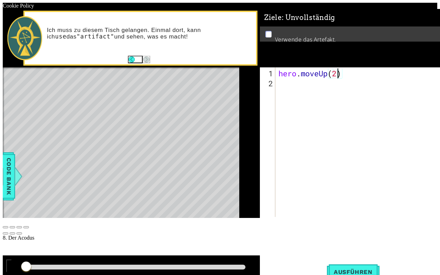
scroll to position [0, 2]
click at [302, 104] on div "hero . moveUp ( 2 )" at bounding box center [359, 152] width 164 height 169
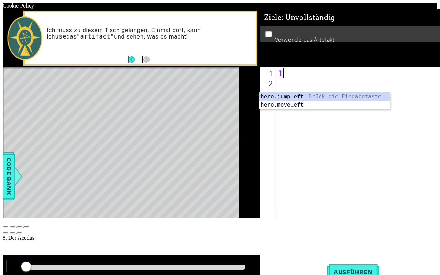
scroll to position [0, 0]
click at [306, 106] on div "hero.jump L eft Drück die Eingabetaste hero.move L eft Drück die Eingabetaste" at bounding box center [324, 108] width 131 height 33
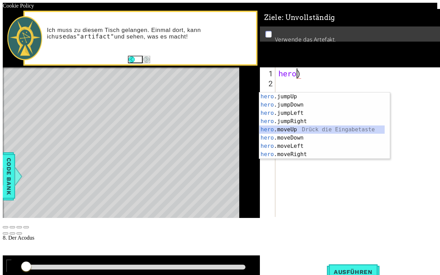
click at [317, 129] on div "hero .jumpUp Drück die Eingabetaste hero .jumpDown Drück die Eingabetaste hero …" at bounding box center [321, 133] width 125 height 82
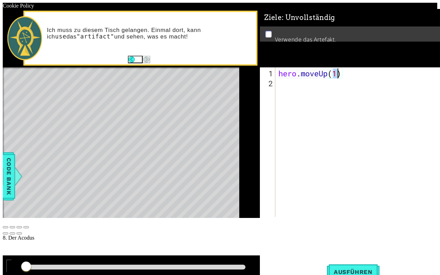
type textarea "hero.moveUp(2)"
click at [318, 102] on div "hero . moveUp ( 2 )" at bounding box center [359, 152] width 164 height 169
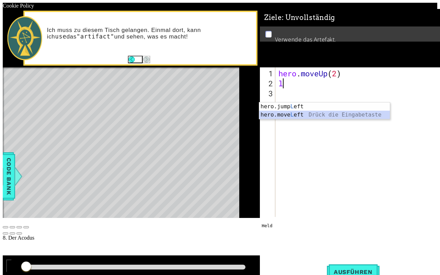
click at [320, 115] on div "hero.jump L eft Drück die Eingabetaste hero.move L eft Drück die Eingabetaste" at bounding box center [324, 118] width 131 height 33
type textarea "hero.moveLeft(1)"
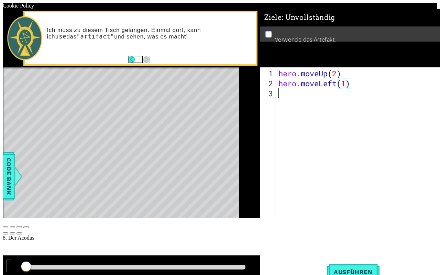
click at [316, 110] on div "hero . moveUp ( 2 ) hero . moveLeft ( 1 )" at bounding box center [359, 152] width 164 height 169
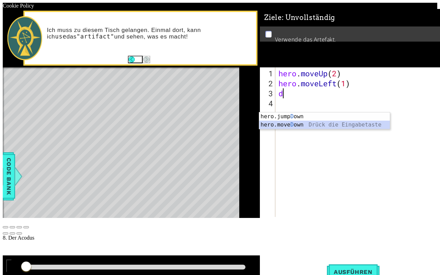
click at [302, 123] on div "hero.jump D own Drück die Eingabetaste hero.move D own Drück die Eingabetaste" at bounding box center [324, 128] width 131 height 33
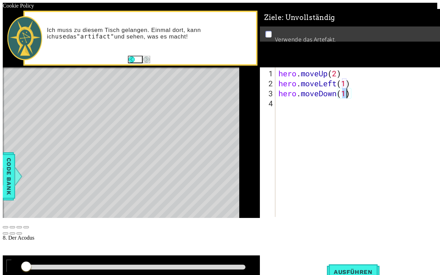
type textarea "hero.moveDown(2)"
click at [304, 124] on div "hero . moveUp ( 2 ) hero . moveLeft ( 1 ) hero . moveDown ( 2 )" at bounding box center [359, 152] width 164 height 169
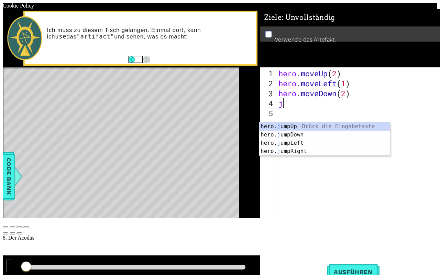
type textarea "ju"
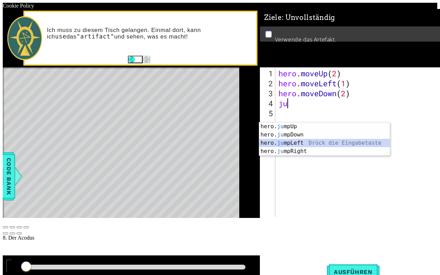
click at [299, 139] on div "hero. ju mpUp Drück die Eingabetaste hero. ju mpDown Drück die Eingabetaste her…" at bounding box center [324, 146] width 131 height 49
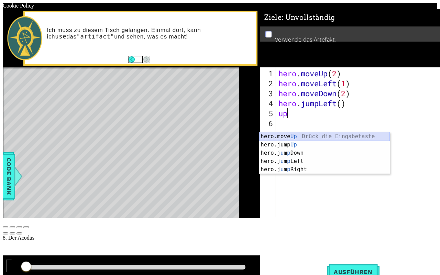
click at [303, 133] on div "hero.move Up Drück die Eingabetaste hero.jump Up Drück die Eingabetaste hero.j …" at bounding box center [324, 161] width 131 height 58
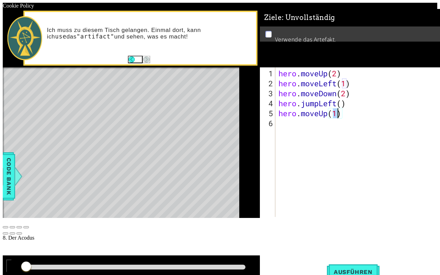
type textarea "hero.moveUp(2)"
click at [319, 143] on div "hero . moveUp ( 2 ) hero . moveLeft ( 1 ) hero . moveDown ( 2 ) hero . jumpLeft…" at bounding box center [359, 152] width 164 height 169
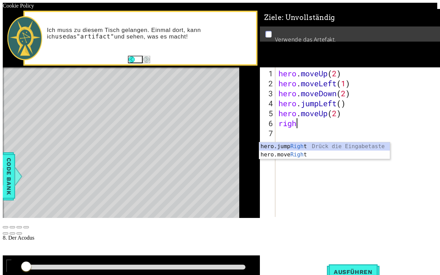
scroll to position [0, 1]
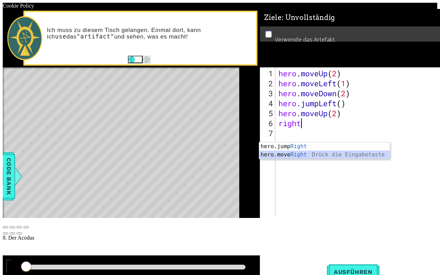
click at [308, 152] on div "hero.jump Right Drück die Eingabetaste hero.move Right Drück die Eingabetaste" at bounding box center [324, 158] width 131 height 33
type textarea "hero.moveRight(1)"
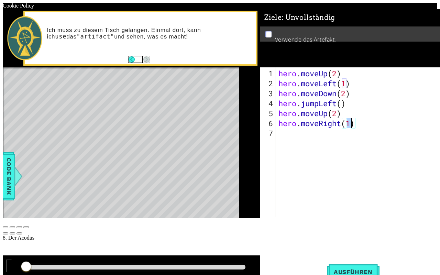
click at [315, 145] on div "hero . moveUp ( 2 ) hero . moveLeft ( 1 ) hero . moveDown ( 2 ) hero . jumpLeft…" at bounding box center [359, 152] width 164 height 169
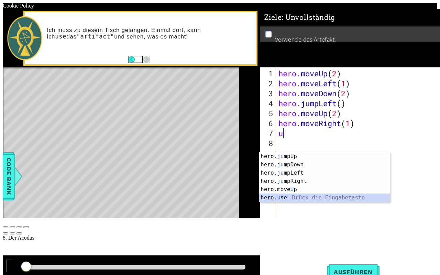
click at [314, 196] on div "hero.j u mpUp Drück die Eingabetaste hero.j u mpDown Drück die Eingabetaste her…" at bounding box center [324, 185] width 131 height 66
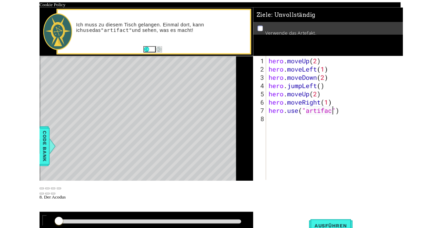
scroll to position [0, 3]
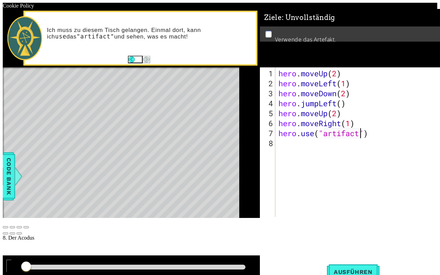
type textarea "hero.use("artifact")"
click at [12, 228] on button at bounding box center [8, 265] width 5 height 13
drag, startPoint x: 34, startPoint y: 237, endPoint x: 2, endPoint y: 237, distance: 32.0
click at [4, 228] on div "1 ההההההההההההההההההההההההההההההההההההההההההההההההההההההההההההההההההההההההההההה…" at bounding box center [220, 125] width 434 height 232
click at [9, 228] on div at bounding box center [9, 269] width 0 height 0
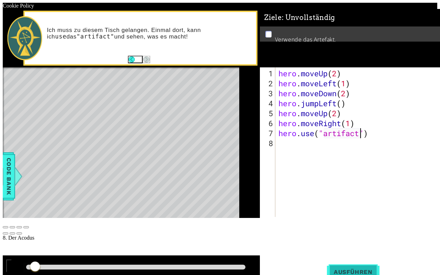
click at [342, 228] on span "Ausführen" at bounding box center [353, 271] width 53 height 7
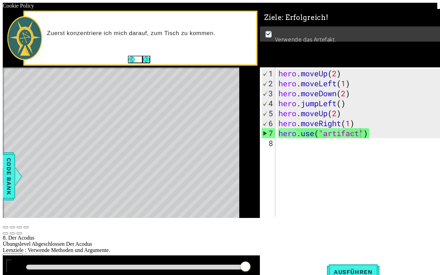
drag, startPoint x: 43, startPoint y: 236, endPoint x: 287, endPoint y: 243, distance: 244.0
click at [281, 228] on body "Cookie Policy CodeCombat nutzt essentielle und einige nicht-essentielle Cookies…" at bounding box center [220, 140] width 434 height 275
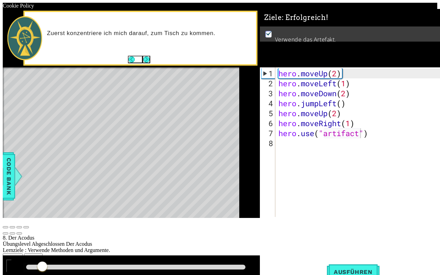
click at [43, 228] on button "Weiter" at bounding box center [33, 256] width 19 height 7
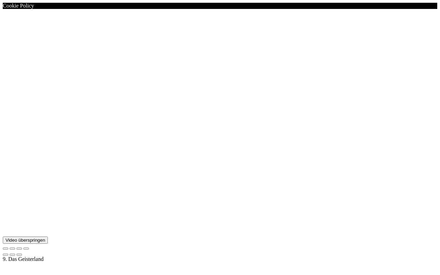
click at [48, 228] on button "Video überspringen" at bounding box center [25, 239] width 45 height 7
click at [43, 228] on button "Weiter" at bounding box center [33, 271] width 19 height 7
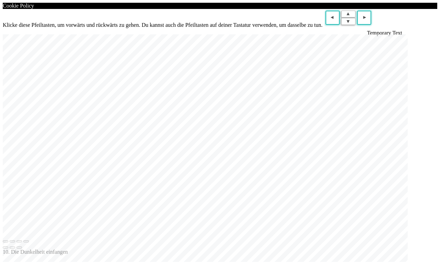
click at [234, 28] on div at bounding box center [205, 28] width 405 height 0
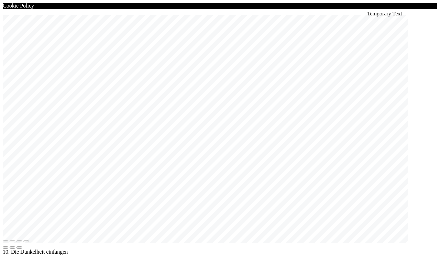
click at [230, 9] on div at bounding box center [205, 9] width 405 height 0
click at [231, 9] on div at bounding box center [205, 9] width 405 height 0
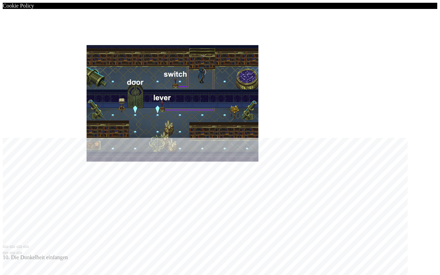
click at [238, 14] on div at bounding box center [205, 14] width 405 height 0
click at [235, 14] on div at bounding box center [205, 14] width 405 height 0
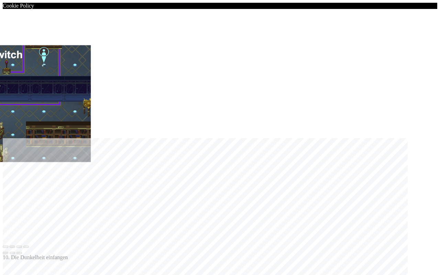
click at [237, 14] on div at bounding box center [205, 14] width 405 height 0
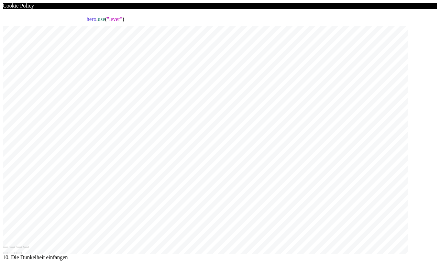
click at [233, 14] on div at bounding box center [205, 14] width 405 height 0
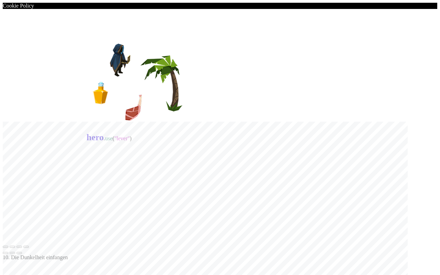
click at [229, 14] on div at bounding box center [205, 14] width 405 height 0
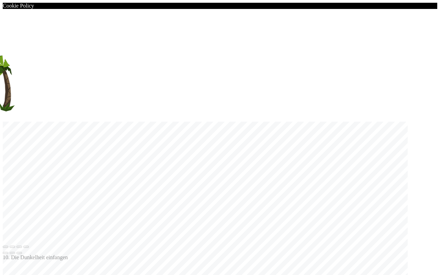
click at [229, 14] on div at bounding box center [205, 14] width 405 height 0
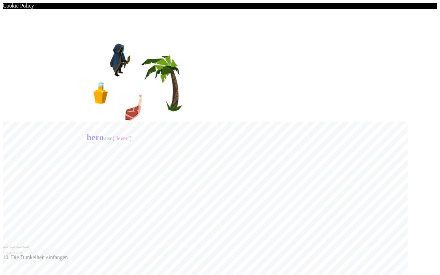
click at [233, 14] on div at bounding box center [205, 14] width 405 height 0
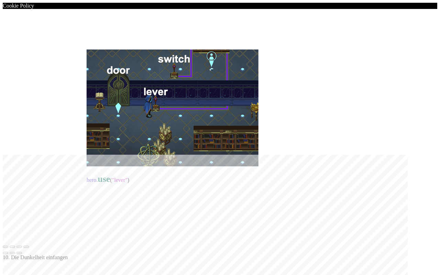
click at [244, 14] on div at bounding box center [205, 14] width 405 height 0
click at [235, 14] on div at bounding box center [205, 14] width 405 height 0
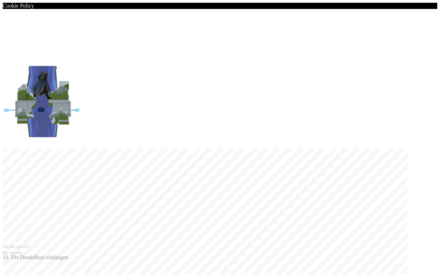
click at [235, 14] on div at bounding box center [205, 14] width 405 height 0
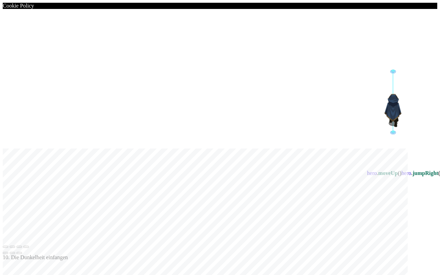
click at [286, 14] on div at bounding box center [205, 14] width 405 height 0
click at [235, 14] on div at bounding box center [205, 14] width 405 height 0
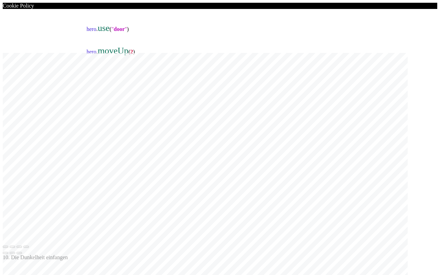
click at [234, 14] on div at bounding box center [205, 14] width 405 height 0
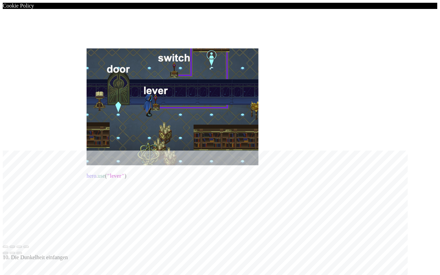
click at [234, 14] on div at bounding box center [205, 14] width 405 height 0
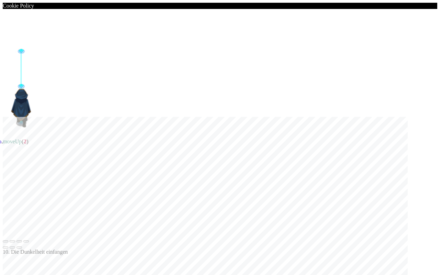
click at [234, 9] on div at bounding box center [205, 9] width 405 height 0
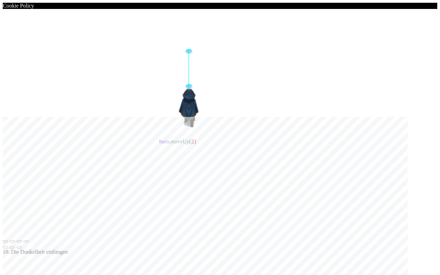
click at [234, 9] on div at bounding box center [205, 9] width 405 height 0
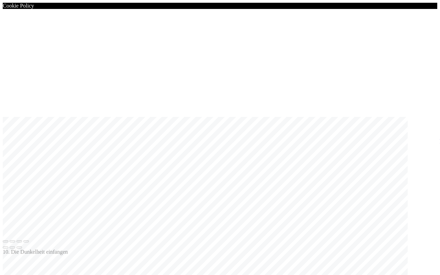
click at [234, 9] on div at bounding box center [205, 9] width 405 height 0
drag, startPoint x: 254, startPoint y: 159, endPoint x: 250, endPoint y: 171, distance: 12.7
click at [43, 228] on button "Weiter" at bounding box center [33, 264] width 19 height 7
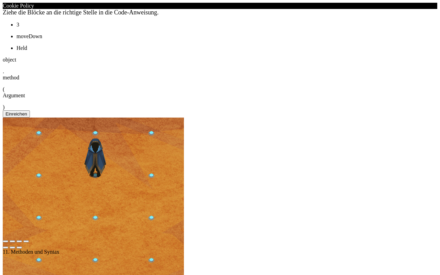
drag, startPoint x: 254, startPoint y: 63, endPoint x: 230, endPoint y: 57, distance: 24.3
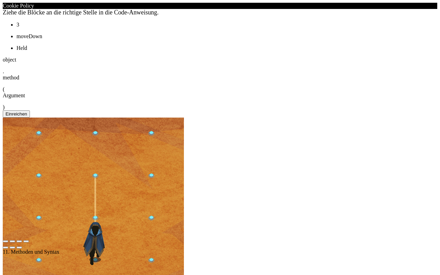
drag, startPoint x: 230, startPoint y: 57, endPoint x: 126, endPoint y: 58, distance: 104.4
click at [126, 16] on div "Ziehe die Blöcke an die richtige Stelle in die Code-Anweisung." at bounding box center [205, 12] width 405 height 7
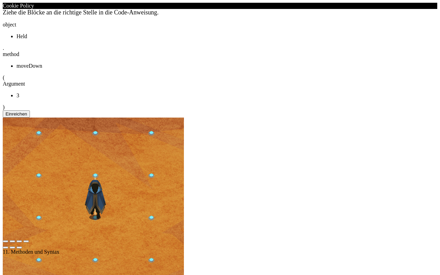
click at [30, 117] on button "Einreichen" at bounding box center [16, 113] width 27 height 7
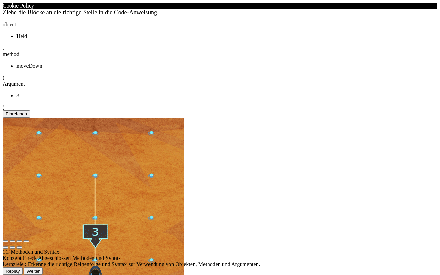
drag, startPoint x: 386, startPoint y: 165, endPoint x: 336, endPoint y: 171, distance: 50.9
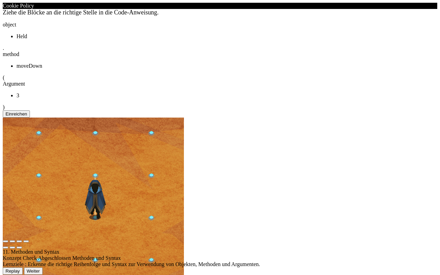
click at [43, 228] on button "Weiter" at bounding box center [33, 270] width 19 height 7
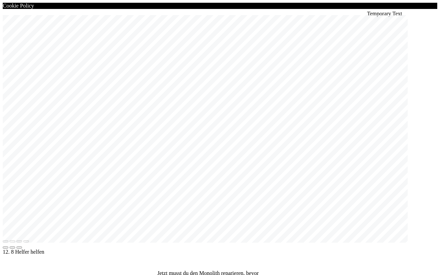
click at [232, 9] on div at bounding box center [205, 9] width 405 height 0
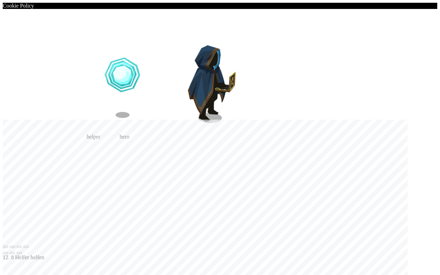
click at [237, 14] on div at bounding box center [205, 14] width 405 height 0
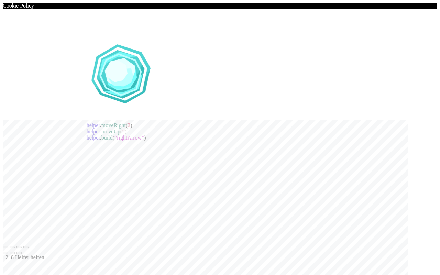
click at [231, 14] on div at bounding box center [205, 14] width 405 height 0
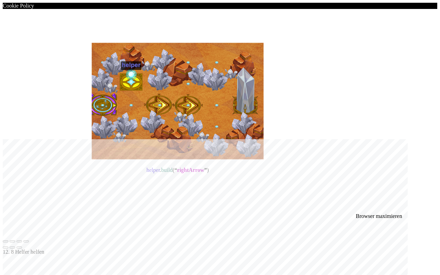
click at [15, 228] on button "Browser maximieren" at bounding box center [12, 247] width 5 height 2
